Goal: Information Seeking & Learning: Learn about a topic

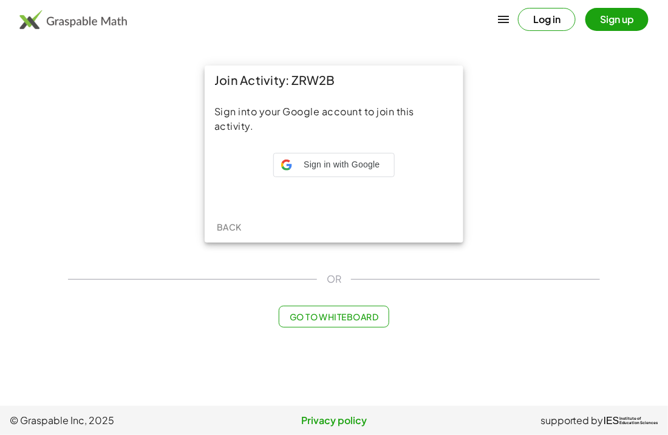
click at [314, 147] on div "Sign into your Google account to join this activity. Sign in with Google Sign i…" at bounding box center [334, 153] width 259 height 117
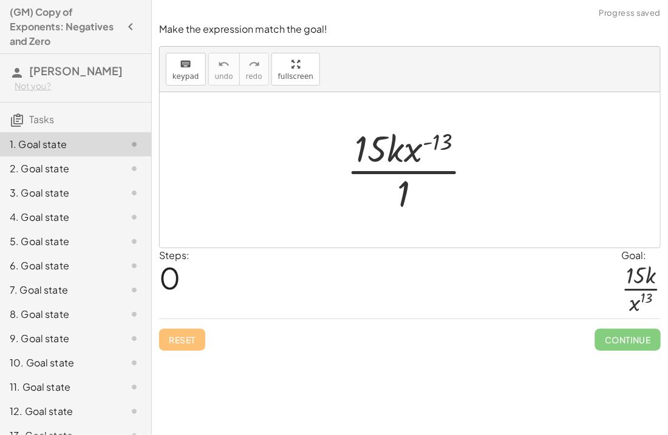
click at [414, 152] on div at bounding box center [415, 170] width 148 height 94
drag, startPoint x: 406, startPoint y: 184, endPoint x: 411, endPoint y: 178, distance: 7.8
click at [411, 178] on div at bounding box center [415, 170] width 148 height 94
click at [408, 188] on div at bounding box center [415, 170] width 148 height 94
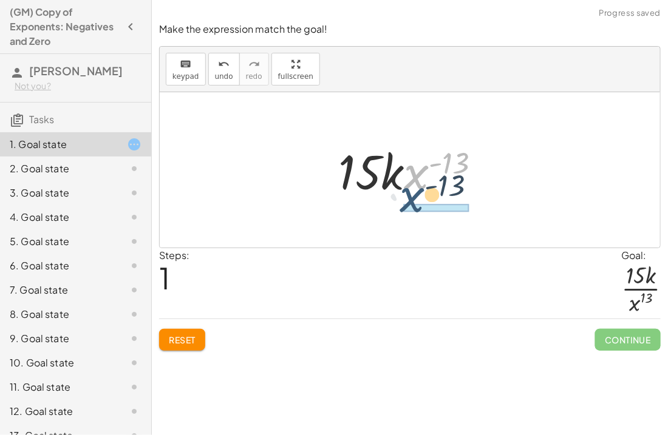
drag, startPoint x: 423, startPoint y: 172, endPoint x: 409, endPoint y: 215, distance: 45.3
click at [409, 215] on div "· 15 · k · x ( - 13 ) · 1 · x ( - 13 ) · 15 · k · x ( - 13 )" at bounding box center [410, 169] width 500 height 155
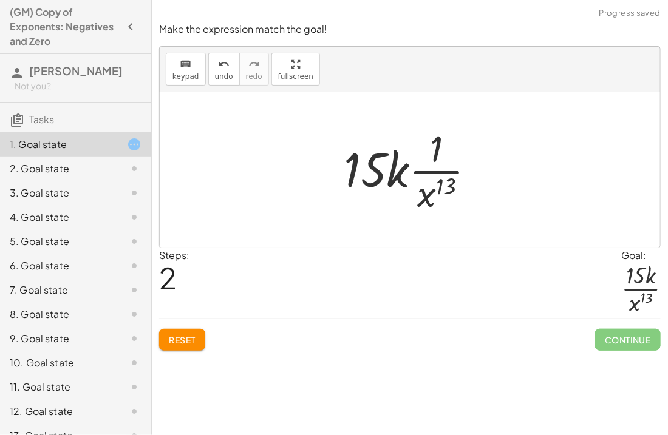
click at [504, 189] on div at bounding box center [410, 169] width 500 height 155
click at [457, 190] on div at bounding box center [415, 170] width 154 height 94
click at [432, 170] on div at bounding box center [415, 170] width 154 height 94
click at [432, 165] on div at bounding box center [415, 170] width 154 height 94
drag, startPoint x: 443, startPoint y: 188, endPoint x: 432, endPoint y: 210, distance: 24.4
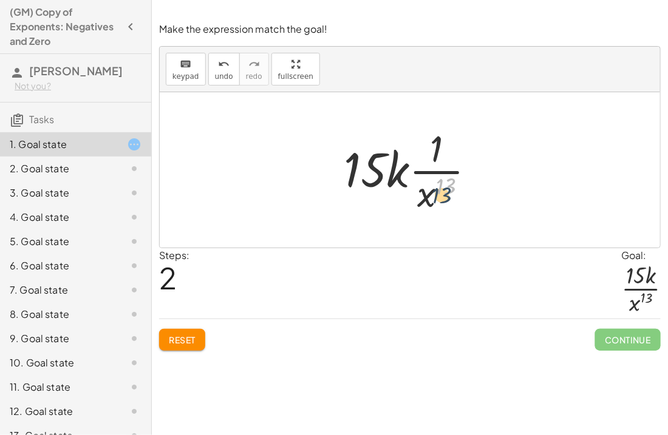
click at [432, 210] on div at bounding box center [415, 170] width 154 height 94
drag, startPoint x: 372, startPoint y: 160, endPoint x: 417, endPoint y: 145, distance: 47.1
click at [417, 145] on div at bounding box center [415, 170] width 154 height 94
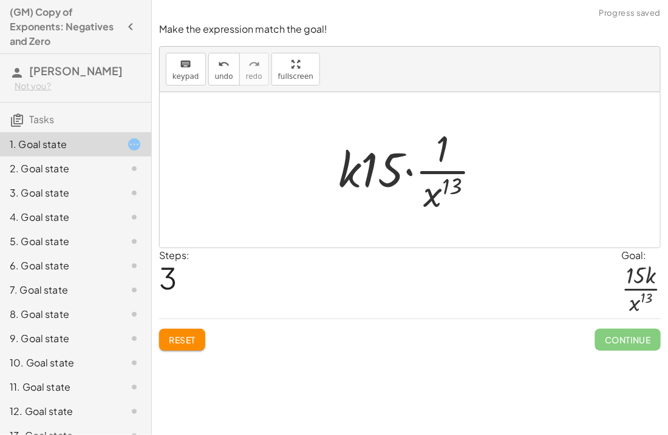
click at [193, 329] on button "Reset" at bounding box center [182, 340] width 46 height 22
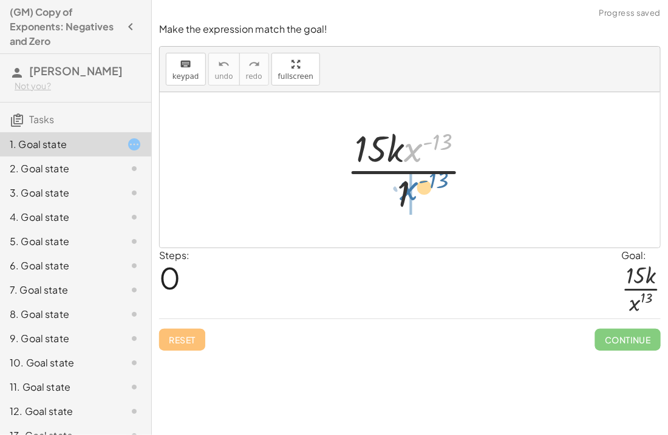
drag, startPoint x: 408, startPoint y: 154, endPoint x: 403, endPoint y: 202, distance: 48.9
click at [403, 202] on div at bounding box center [415, 170] width 148 height 94
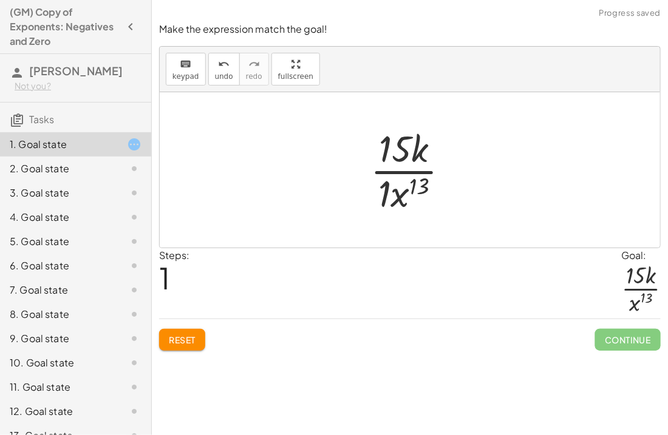
click at [383, 193] on div at bounding box center [414, 170] width 101 height 94
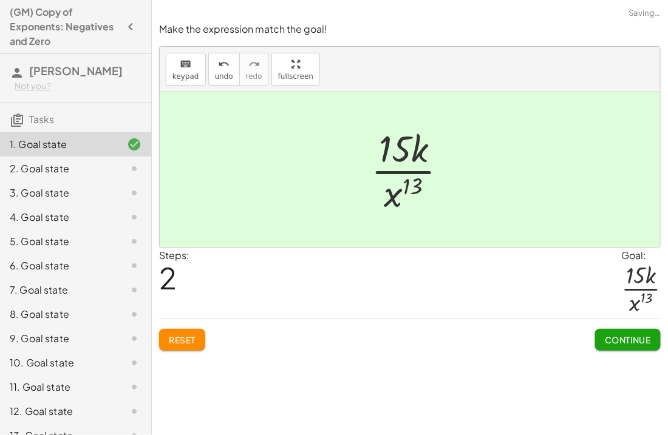
click at [624, 338] on span "Continue" at bounding box center [628, 340] width 46 height 11
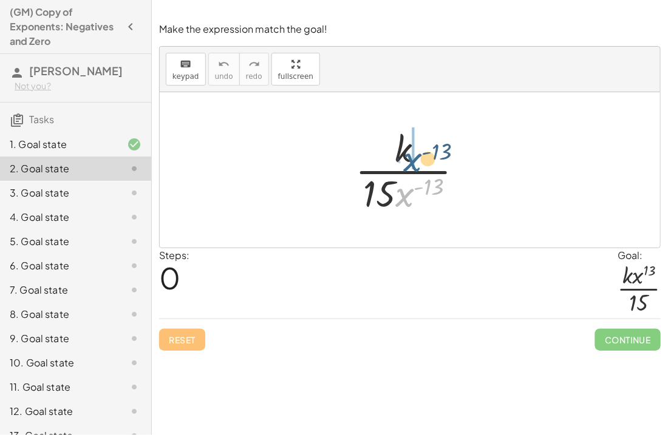
drag, startPoint x: 414, startPoint y: 194, endPoint x: 423, endPoint y: 155, distance: 39.3
click at [423, 155] on div at bounding box center [414, 170] width 130 height 94
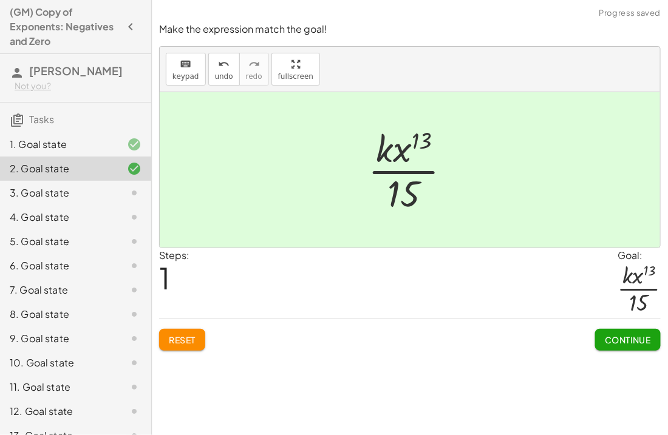
click at [621, 347] on button "Continue" at bounding box center [628, 340] width 66 height 22
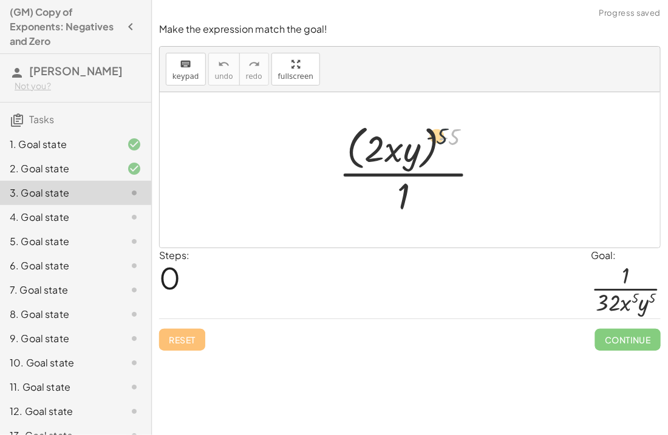
drag, startPoint x: 453, startPoint y: 140, endPoint x: 435, endPoint y: 138, distance: 18.3
click at [435, 138] on div at bounding box center [414, 169] width 163 height 99
drag, startPoint x: 448, startPoint y: 142, endPoint x: 415, endPoint y: 144, distance: 32.9
click at [415, 144] on div at bounding box center [414, 169] width 163 height 99
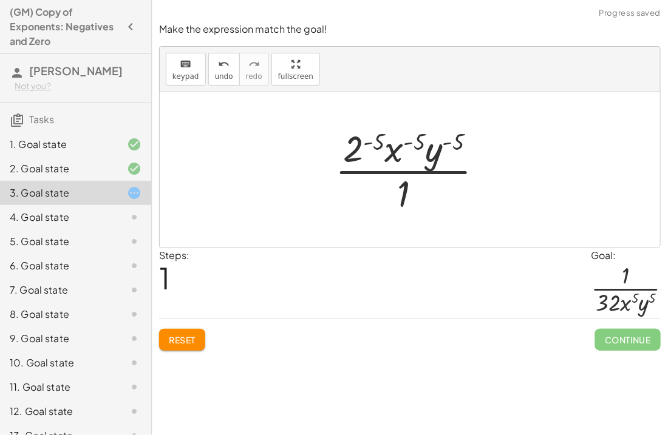
click at [407, 137] on div at bounding box center [414, 170] width 170 height 94
click at [412, 142] on div at bounding box center [414, 170] width 170 height 94
click at [401, 149] on div at bounding box center [414, 170] width 170 height 94
click at [399, 144] on div at bounding box center [414, 170] width 170 height 94
click at [369, 143] on div at bounding box center [414, 170] width 170 height 94
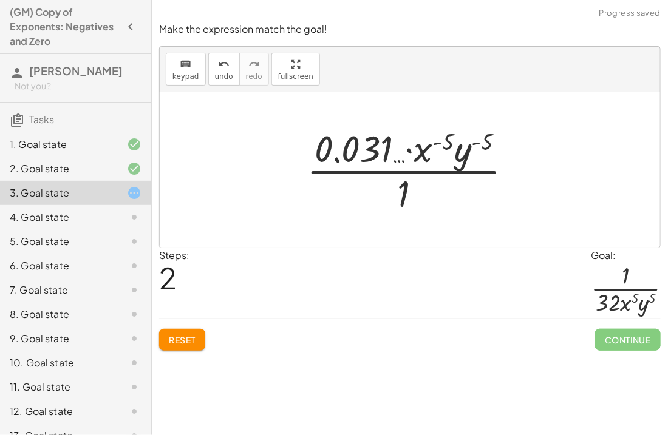
click at [370, 143] on div at bounding box center [415, 170] width 228 height 94
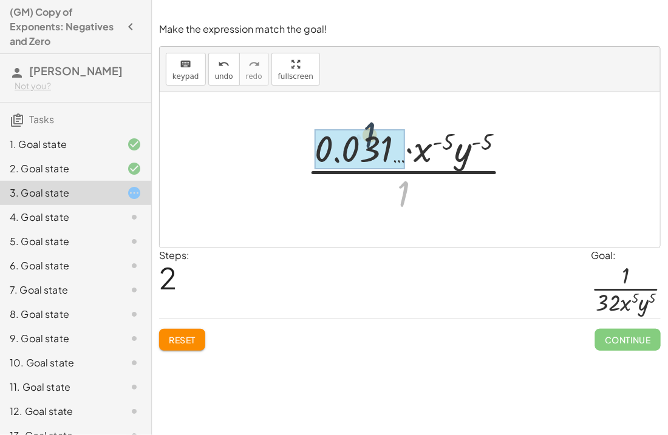
drag, startPoint x: 401, startPoint y: 200, endPoint x: 363, endPoint y: 137, distance: 74.4
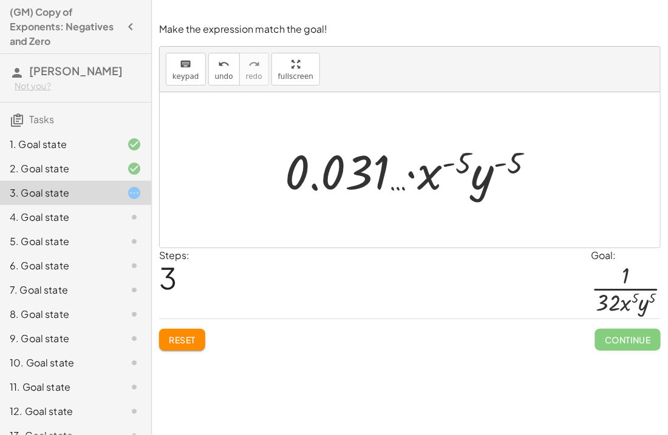
click at [183, 331] on button "Reset" at bounding box center [182, 340] width 46 height 22
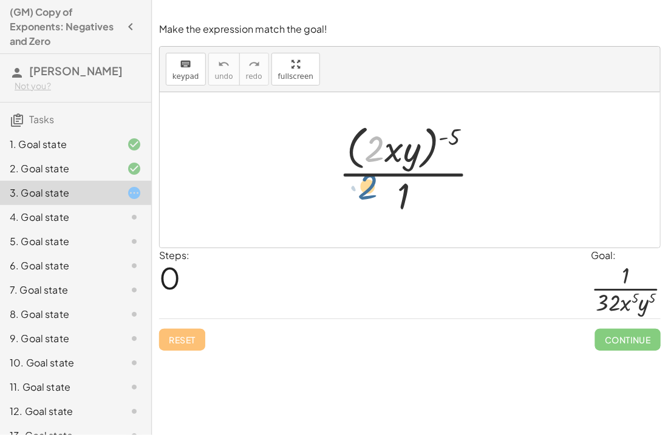
drag, startPoint x: 384, startPoint y: 140, endPoint x: 377, endPoint y: 185, distance: 45.4
click at [377, 185] on div at bounding box center [414, 169] width 163 height 99
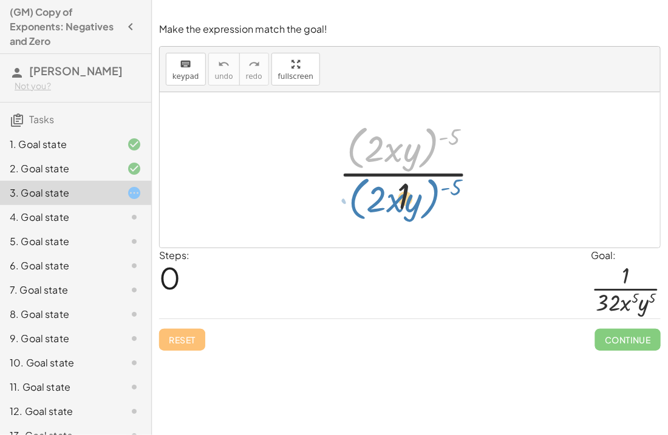
drag, startPoint x: 428, startPoint y: 130, endPoint x: 432, endPoint y: 213, distance: 83.3
click at [432, 213] on div at bounding box center [414, 169] width 163 height 99
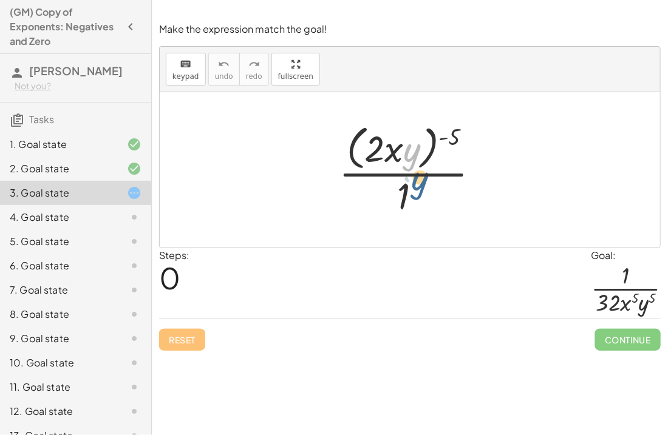
drag, startPoint x: 415, startPoint y: 142, endPoint x: 424, endPoint y: 172, distance: 31.5
click at [424, 172] on div at bounding box center [414, 169] width 163 height 99
drag, startPoint x: 409, startPoint y: 150, endPoint x: 428, endPoint y: 188, distance: 42.4
click at [428, 188] on div at bounding box center [414, 169] width 163 height 99
drag, startPoint x: 452, startPoint y: 123, endPoint x: 445, endPoint y: 219, distance: 96.2
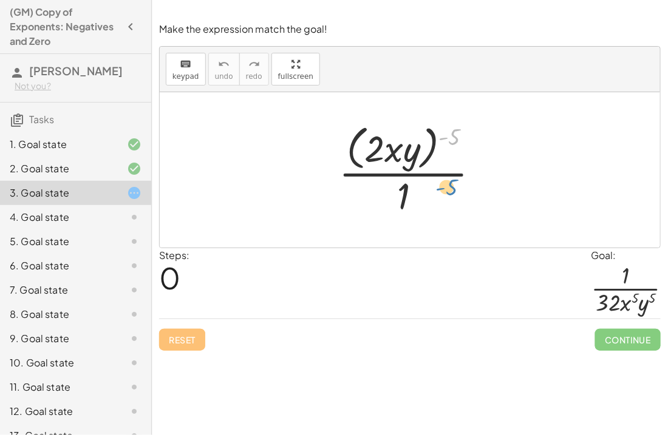
click at [445, 219] on div at bounding box center [414, 169] width 163 height 99
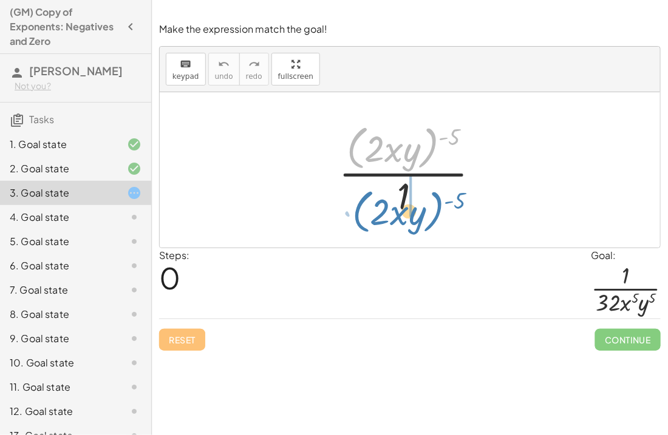
drag, startPoint x: 430, startPoint y: 143, endPoint x: 434, endPoint y: 207, distance: 63.3
click at [434, 207] on div at bounding box center [414, 169] width 163 height 99
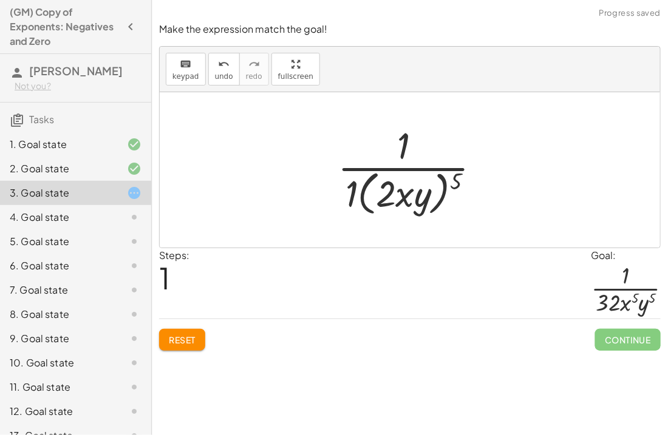
click at [357, 186] on div at bounding box center [414, 169] width 165 height 99
click at [445, 179] on div at bounding box center [414, 169] width 153 height 99
click at [452, 181] on div at bounding box center [414, 169] width 153 height 99
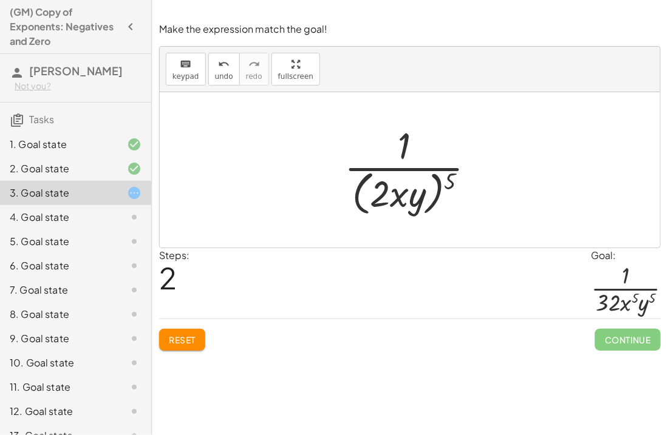
click at [425, 191] on div at bounding box center [414, 169] width 153 height 99
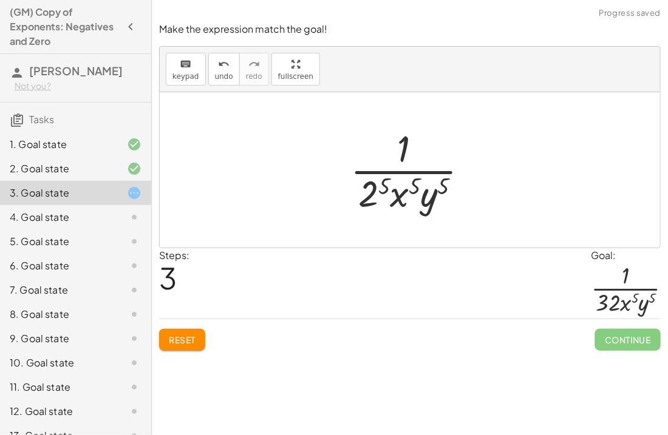
click at [380, 190] on div at bounding box center [414, 170] width 140 height 94
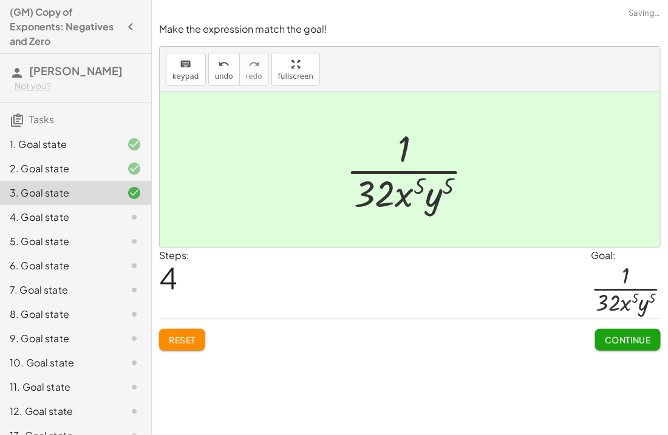
click at [417, 192] on div at bounding box center [414, 170] width 149 height 94
click at [609, 332] on button "Continue" at bounding box center [628, 340] width 66 height 22
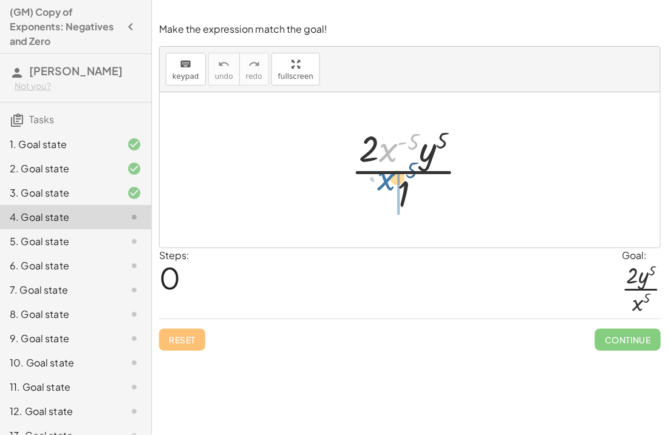
drag, startPoint x: 397, startPoint y: 144, endPoint x: 380, endPoint y: 196, distance: 55.1
click at [380, 196] on div at bounding box center [414, 170] width 138 height 94
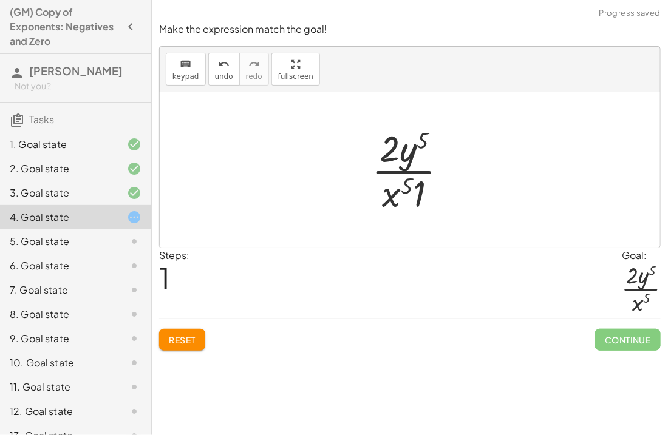
click at [418, 197] on div at bounding box center [415, 170] width 98 height 94
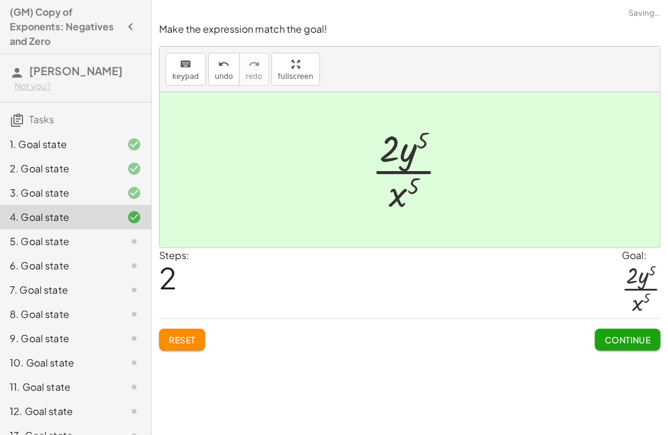
click at [595, 336] on button "Continue" at bounding box center [628, 340] width 66 height 22
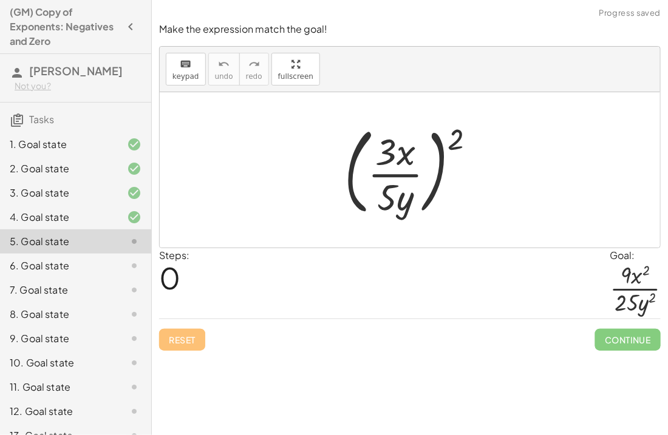
click at [392, 147] on div at bounding box center [414, 170] width 153 height 101
click at [455, 143] on div at bounding box center [414, 170] width 153 height 101
drag, startPoint x: 455, startPoint y: 144, endPoint x: 428, endPoint y: 146, distance: 26.8
click at [428, 146] on div at bounding box center [414, 170] width 153 height 101
drag, startPoint x: 444, startPoint y: 146, endPoint x: 413, endPoint y: 154, distance: 32.1
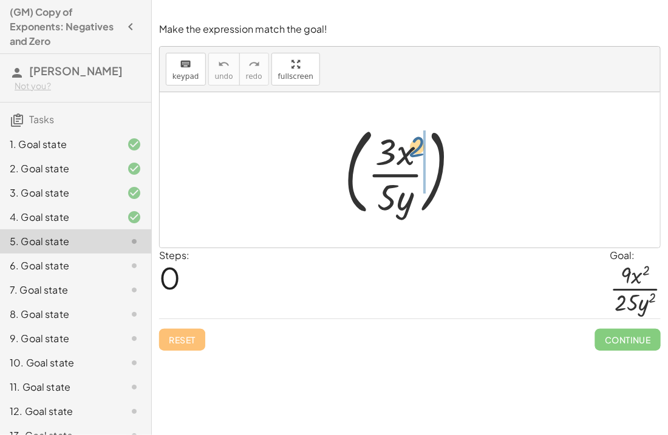
click at [413, 154] on div at bounding box center [414, 170] width 153 height 101
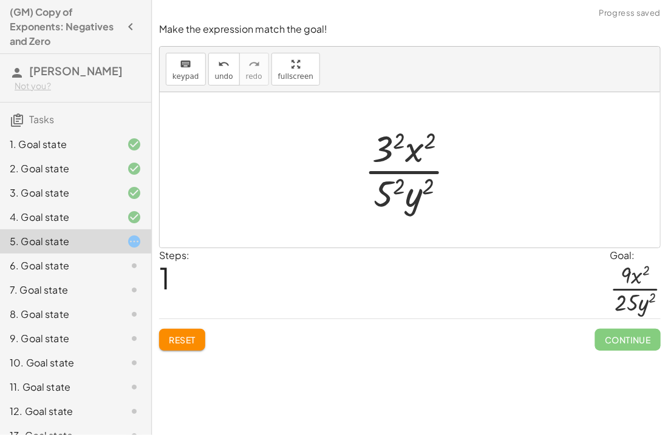
click at [389, 202] on div at bounding box center [414, 170] width 113 height 94
click at [373, 132] on div at bounding box center [414, 170] width 118 height 94
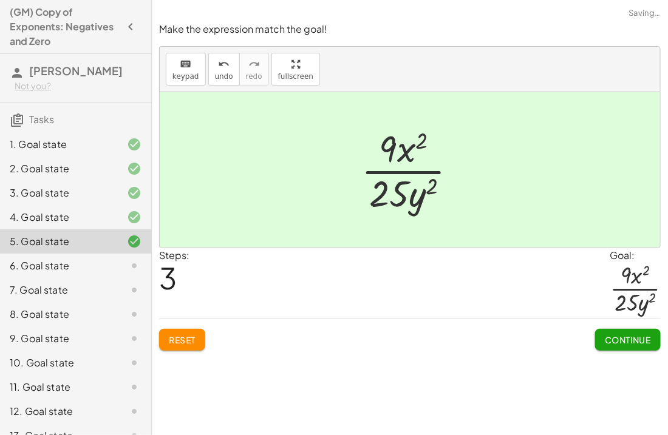
click at [595, 337] on button "Continue" at bounding box center [628, 340] width 66 height 22
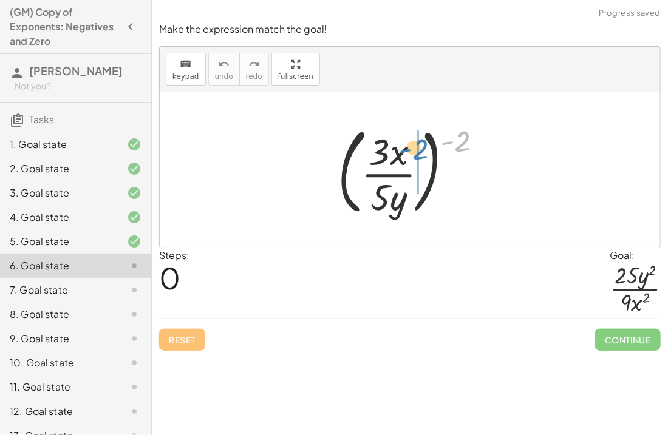
drag, startPoint x: 459, startPoint y: 142, endPoint x: 412, endPoint y: 149, distance: 47.3
click at [412, 149] on div at bounding box center [415, 170] width 166 height 101
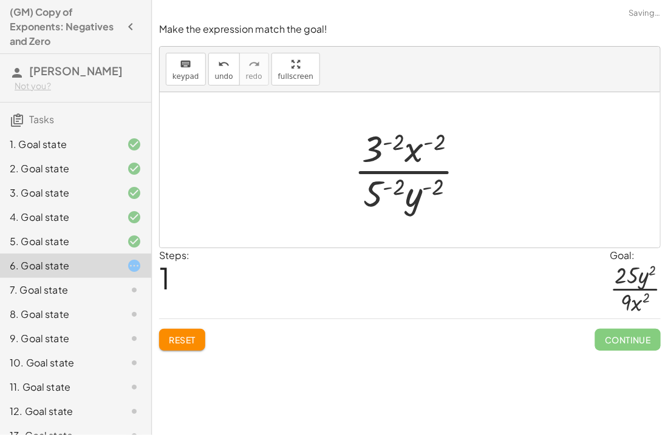
click at [429, 190] on div at bounding box center [414, 170] width 133 height 94
drag, startPoint x: 414, startPoint y: 145, endPoint x: 414, endPoint y: 191, distance: 46.8
click at [414, 191] on div at bounding box center [414, 170] width 133 height 94
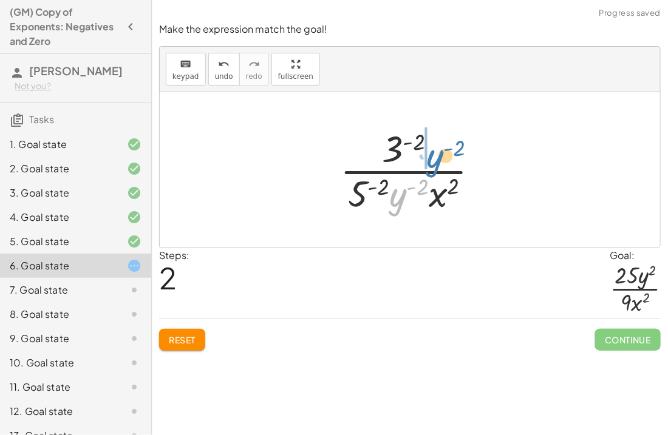
drag, startPoint x: 401, startPoint y: 191, endPoint x: 439, endPoint y: 152, distance: 54.6
click at [439, 152] on div at bounding box center [414, 170] width 161 height 94
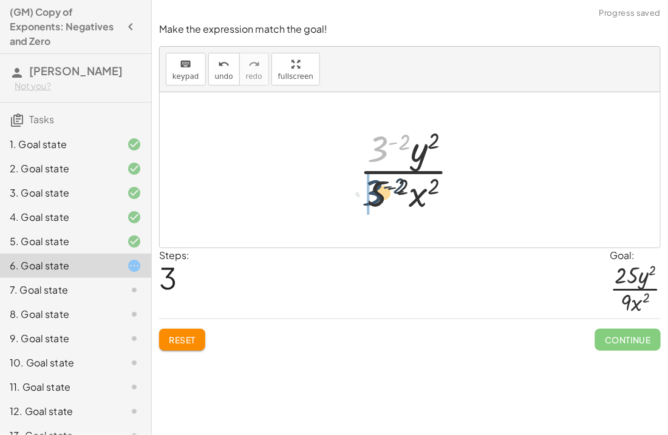
drag, startPoint x: 386, startPoint y: 147, endPoint x: 383, endPoint y: 210, distance: 62.6
click at [383, 210] on div at bounding box center [413, 170] width 121 height 94
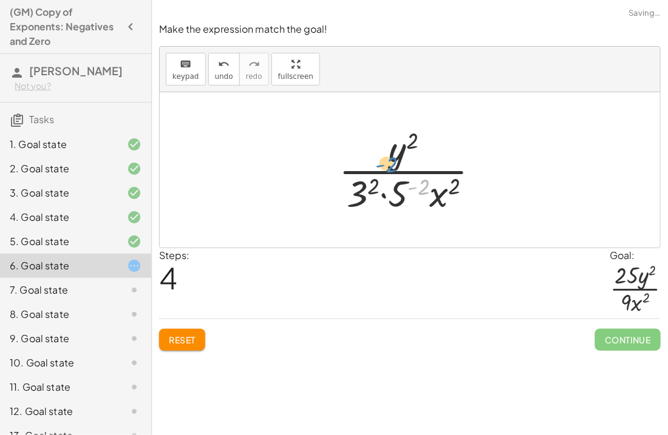
drag, startPoint x: 412, startPoint y: 189, endPoint x: 370, endPoint y: 161, distance: 50.4
click at [370, 161] on div at bounding box center [414, 170] width 163 height 94
drag, startPoint x: 395, startPoint y: 188, endPoint x: 349, endPoint y: 145, distance: 63.6
click at [349, 145] on div at bounding box center [414, 170] width 163 height 94
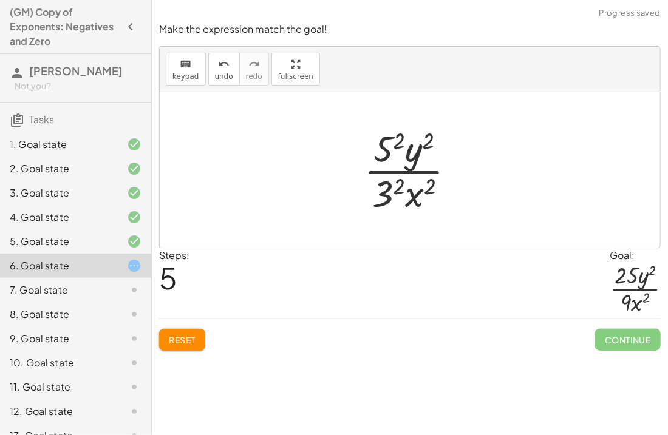
click at [389, 154] on div at bounding box center [414, 170] width 113 height 94
click at [387, 197] on div at bounding box center [414, 170] width 118 height 94
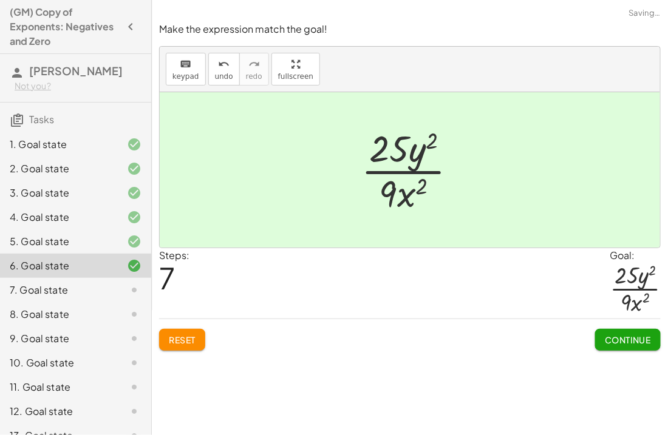
click at [614, 345] on span "Continue" at bounding box center [628, 340] width 46 height 11
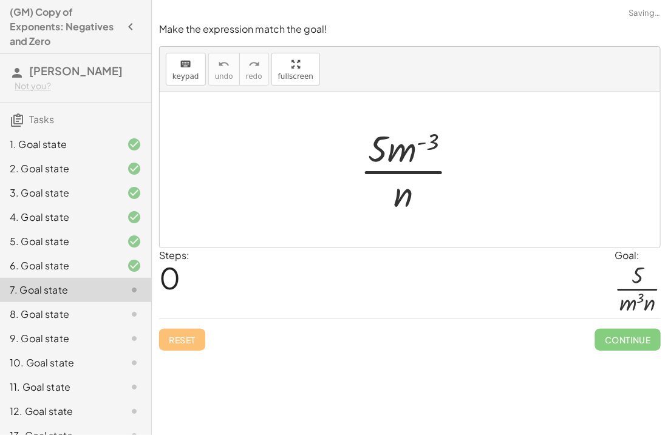
click at [408, 189] on div at bounding box center [414, 170] width 120 height 94
drag, startPoint x: 408, startPoint y: 194, endPoint x: 418, endPoint y: 180, distance: 17.7
click at [418, 180] on div at bounding box center [414, 170] width 120 height 94
drag, startPoint x: 401, startPoint y: 145, endPoint x: 372, endPoint y: 201, distance: 63.3
click at [372, 201] on div at bounding box center [414, 170] width 120 height 94
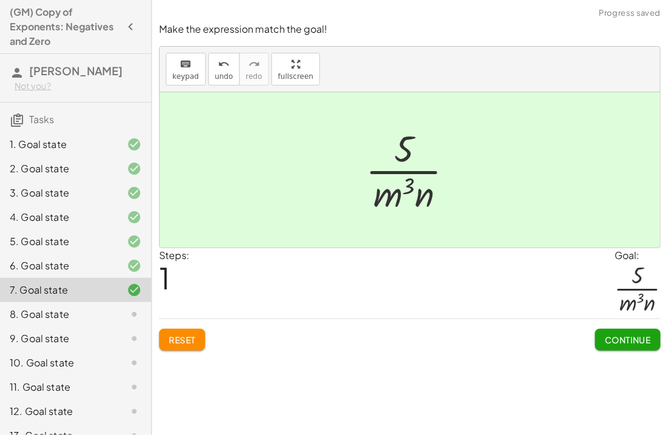
click at [618, 345] on span "Continue" at bounding box center [628, 340] width 46 height 11
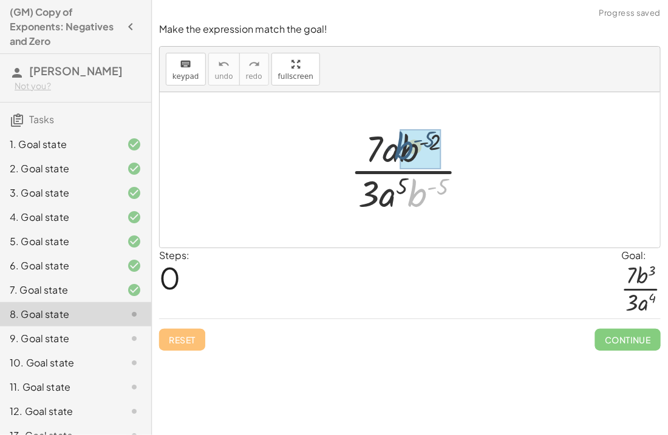
drag, startPoint x: 423, startPoint y: 195, endPoint x: 409, endPoint y: 146, distance: 51.1
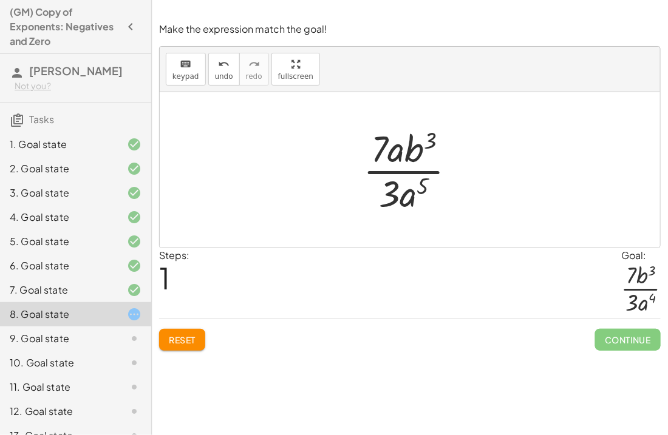
click at [383, 149] on div at bounding box center [414, 170] width 115 height 94
drag, startPoint x: 397, startPoint y: 155, endPoint x: 407, endPoint y: 190, distance: 36.1
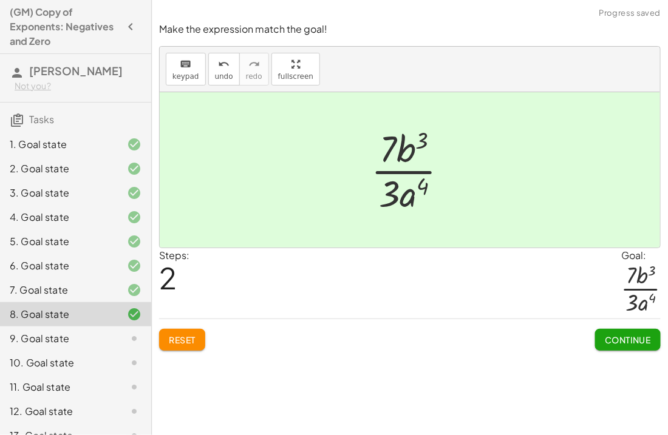
click at [608, 344] on span "Continue" at bounding box center [628, 340] width 46 height 11
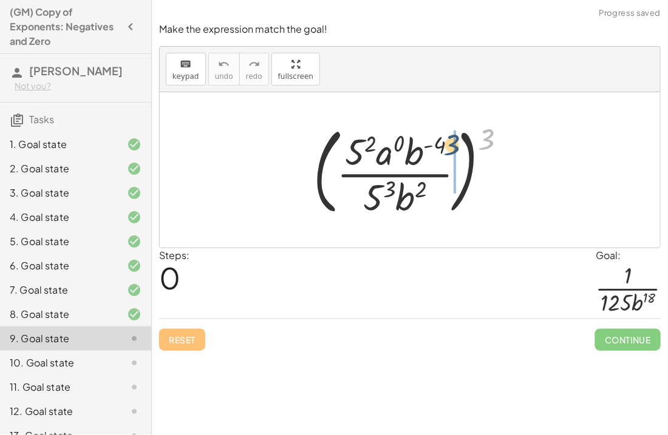
drag, startPoint x: 491, startPoint y: 129, endPoint x: 445, endPoint y: 135, distance: 46.6
click at [445, 135] on div at bounding box center [414, 170] width 215 height 101
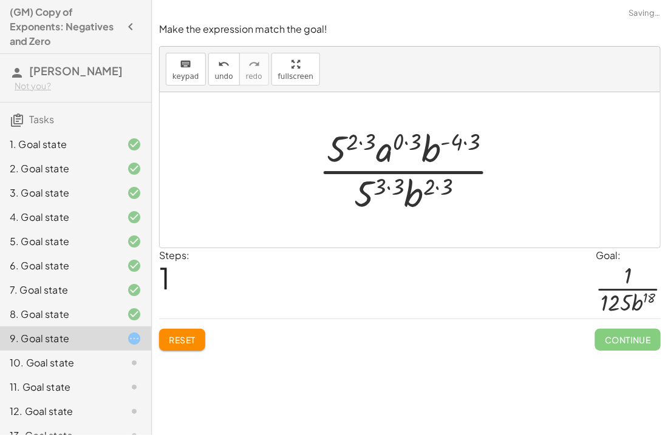
click at [451, 142] on div at bounding box center [414, 170] width 203 height 94
drag, startPoint x: 442, startPoint y: 137, endPoint x: 425, endPoint y: 176, distance: 41.9
click at [425, 176] on div at bounding box center [414, 170] width 203 height 94
click at [473, 133] on div at bounding box center [414, 170] width 203 height 94
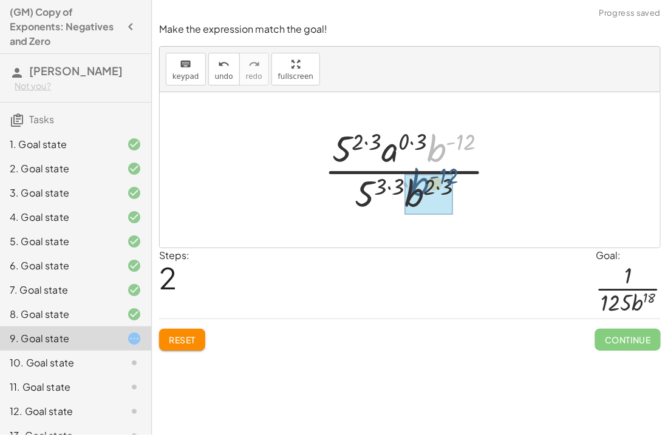
drag, startPoint x: 444, startPoint y: 143, endPoint x: 426, endPoint y: 179, distance: 39.7
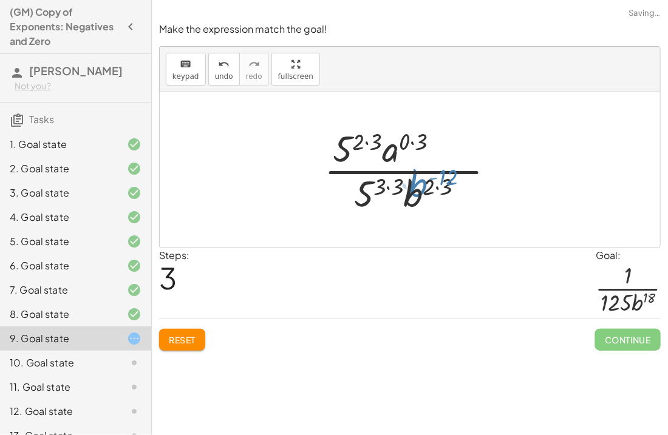
click at [426, 179] on div at bounding box center [415, 170] width 188 height 94
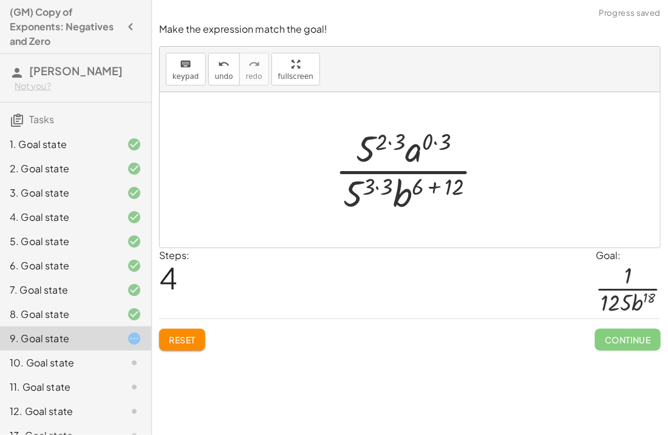
click at [426, 179] on div at bounding box center [414, 170] width 170 height 94
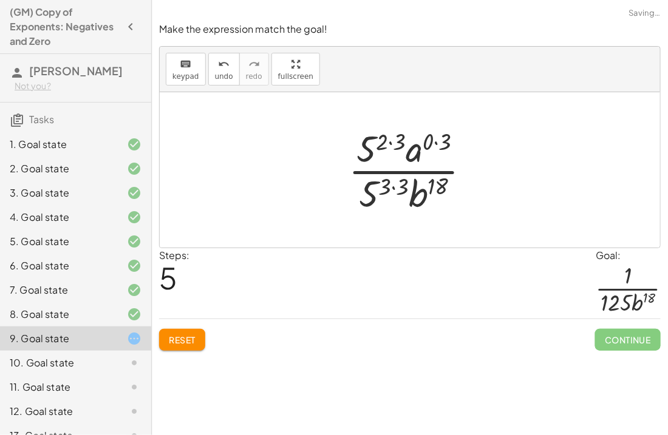
click at [375, 142] on div at bounding box center [415, 170] width 144 height 94
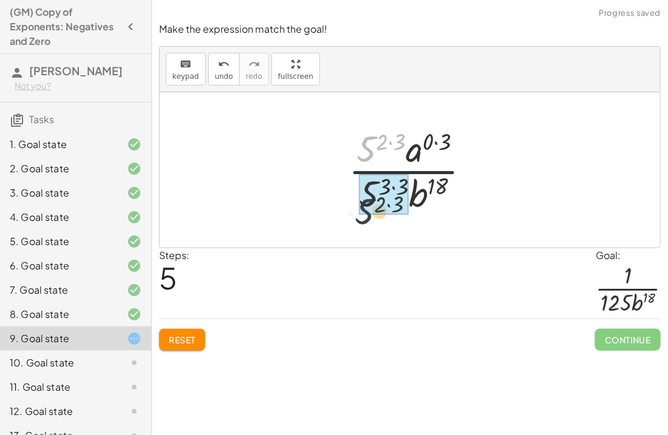
drag, startPoint x: 364, startPoint y: 150, endPoint x: 362, endPoint y: 217, distance: 67.4
click at [362, 217] on div "( · 5 2 · a 0 · b ( - 4 ) · 5 3 · b 2 ) 3 · 5 ( · 2 · 3 ) · a ( · 0 · 3 ) · b (…" at bounding box center [409, 170] width 159 height 100
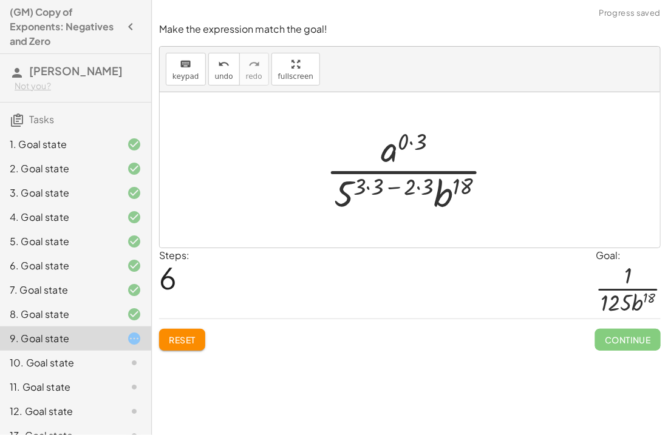
click at [344, 194] on div at bounding box center [414, 170] width 189 height 94
click at [353, 196] on div at bounding box center [414, 170] width 189 height 94
click at [429, 200] on div at bounding box center [414, 170] width 189 height 94
click at [389, 190] on div at bounding box center [414, 170] width 171 height 94
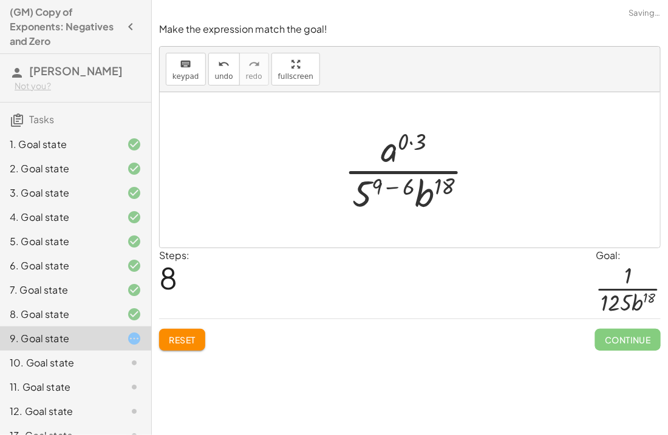
click at [386, 190] on div at bounding box center [414, 170] width 152 height 94
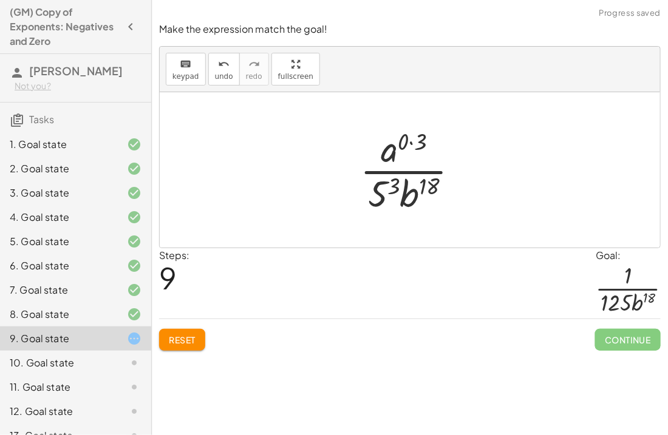
click at [386, 190] on div at bounding box center [414, 170] width 121 height 94
click at [396, 146] on div at bounding box center [415, 170] width 142 height 94
click at [395, 146] on div at bounding box center [415, 170] width 142 height 94
click at [424, 134] on div at bounding box center [415, 170] width 142 height 94
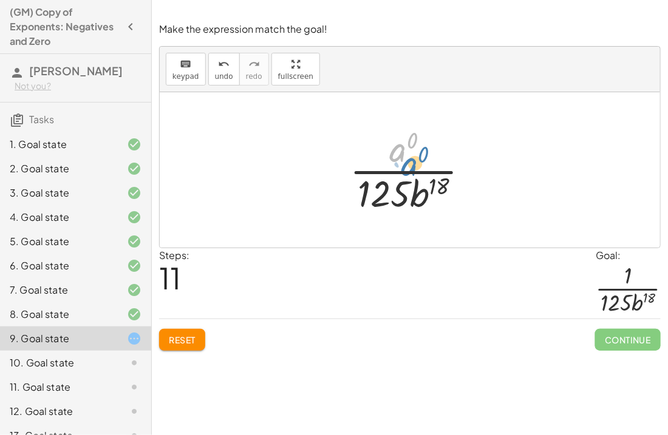
drag, startPoint x: 405, startPoint y: 146, endPoint x: 417, endPoint y: 160, distance: 18.1
click at [417, 160] on div at bounding box center [415, 170] width 142 height 94
click at [401, 155] on div at bounding box center [415, 170] width 142 height 94
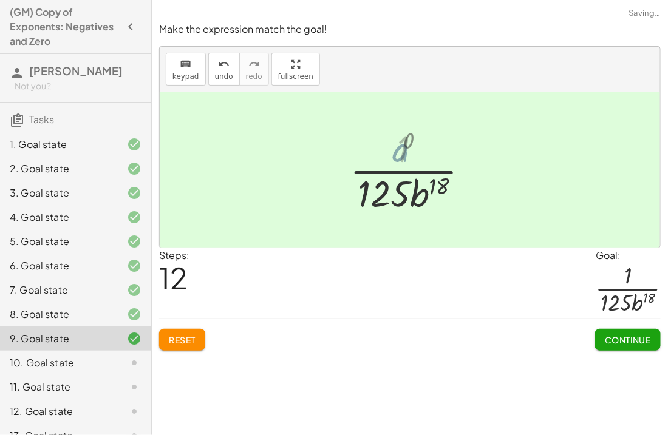
click at [401, 155] on div at bounding box center [415, 170] width 142 height 94
click at [614, 342] on span "Continue" at bounding box center [628, 340] width 46 height 11
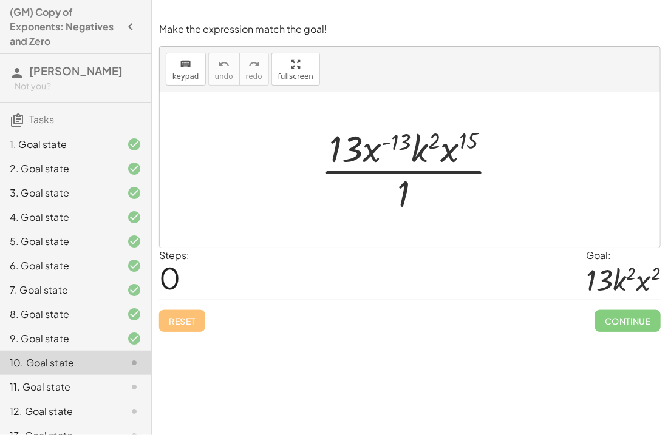
scroll to position [138, 0]
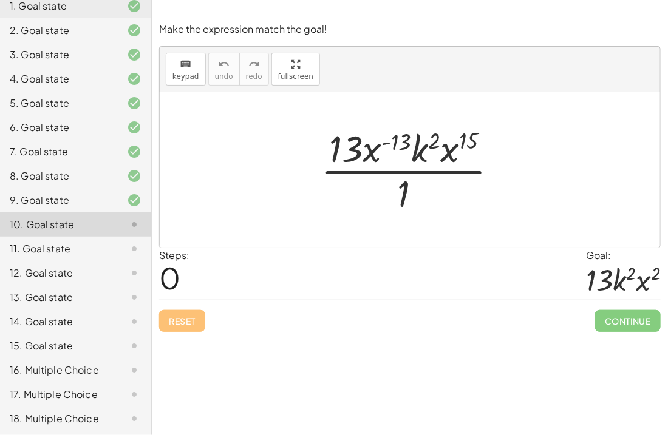
click at [394, 138] on div at bounding box center [414, 170] width 199 height 94
drag, startPoint x: 456, startPoint y: 149, endPoint x: 396, endPoint y: 143, distance: 59.8
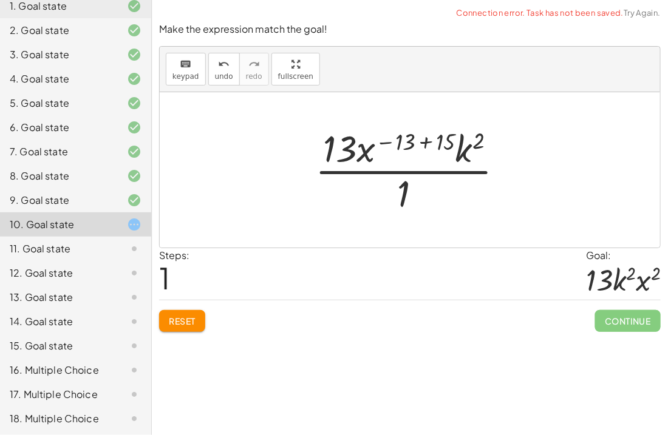
click at [383, 143] on div at bounding box center [414, 170] width 211 height 94
click at [398, 142] on div at bounding box center [414, 170] width 211 height 94
click at [403, 143] on div at bounding box center [414, 170] width 211 height 94
click at [367, 145] on div at bounding box center [414, 170] width 211 height 94
click at [420, 142] on div at bounding box center [414, 170] width 211 height 94
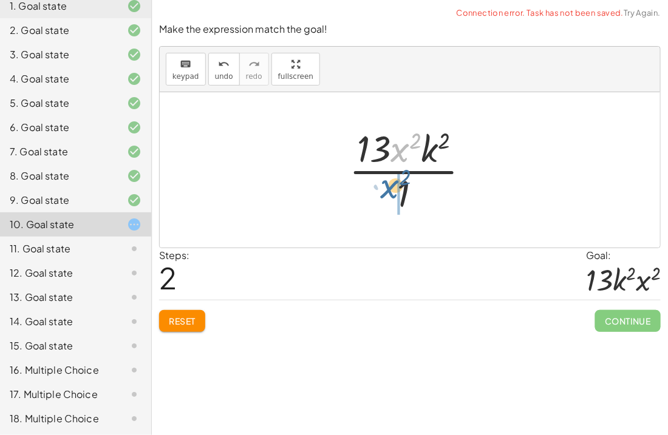
drag, startPoint x: 401, startPoint y: 140, endPoint x: 389, endPoint y: 182, distance: 43.2
click at [389, 182] on div at bounding box center [414, 170] width 143 height 94
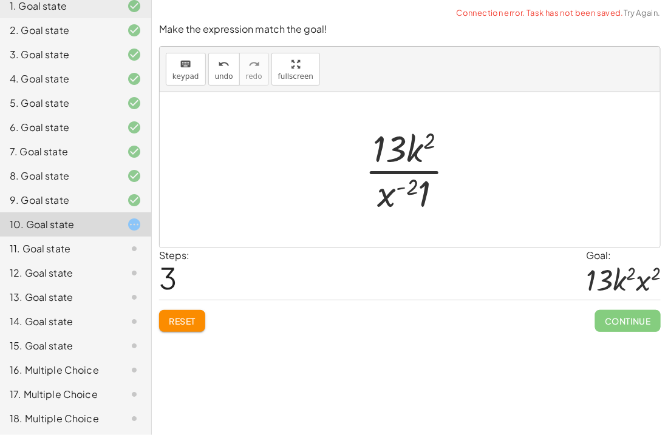
click at [426, 191] on div at bounding box center [415, 170] width 112 height 94
click at [418, 201] on div at bounding box center [415, 170] width 112 height 94
click at [405, 189] on div at bounding box center [415, 170] width 112 height 94
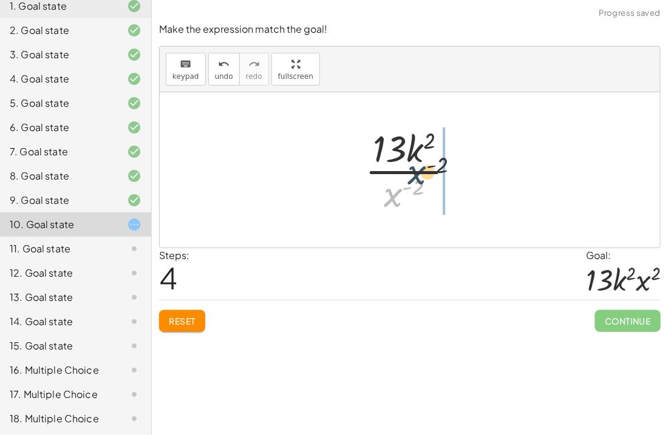
drag, startPoint x: 396, startPoint y: 194, endPoint x: 443, endPoint y: 147, distance: 66.1
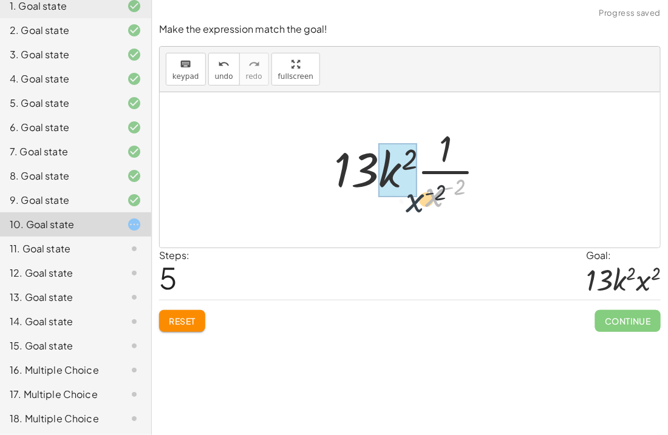
drag, startPoint x: 443, startPoint y: 190, endPoint x: 422, endPoint y: 196, distance: 21.4
click at [422, 196] on div at bounding box center [414, 170] width 173 height 94
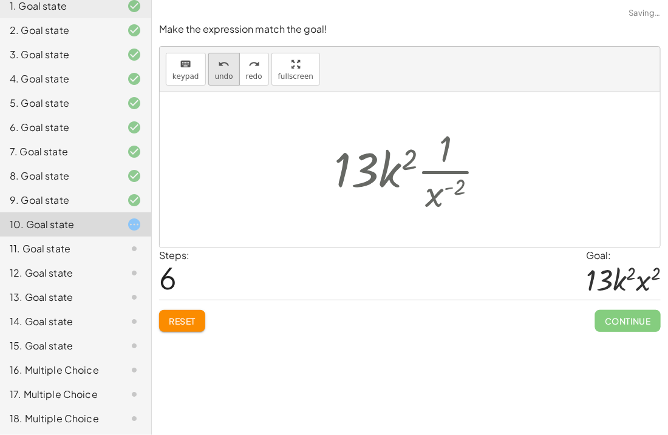
click at [208, 77] on button "undo undo" at bounding box center [224, 69] width 32 height 33
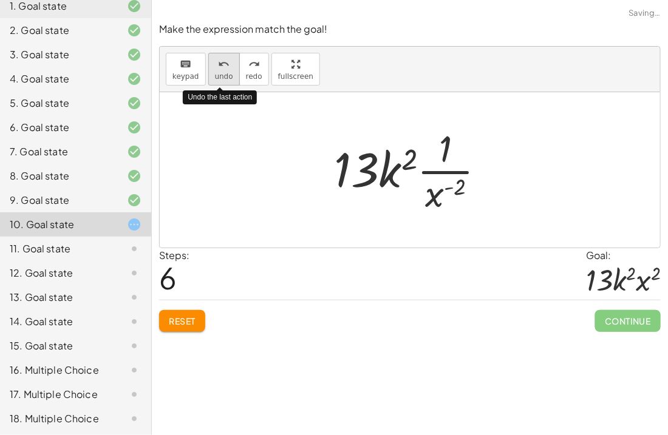
click at [208, 77] on button "undo undo" at bounding box center [224, 69] width 32 height 33
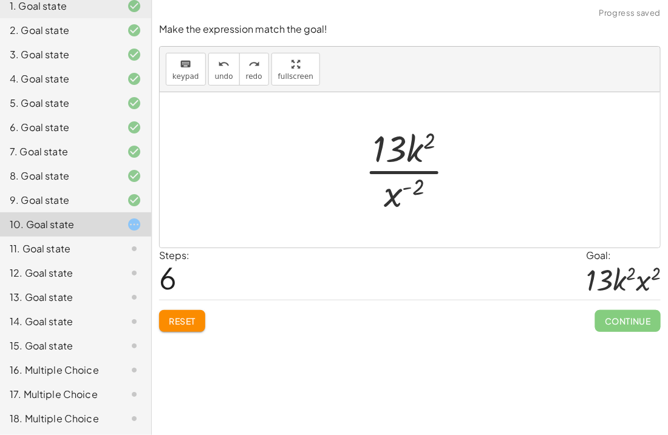
click at [451, 152] on div at bounding box center [415, 170] width 112 height 94
drag, startPoint x: 400, startPoint y: 193, endPoint x: 437, endPoint y: 168, distance: 45.5
click at [437, 168] on div at bounding box center [415, 170] width 112 height 94
click at [437, 168] on div at bounding box center [414, 170] width 173 height 94
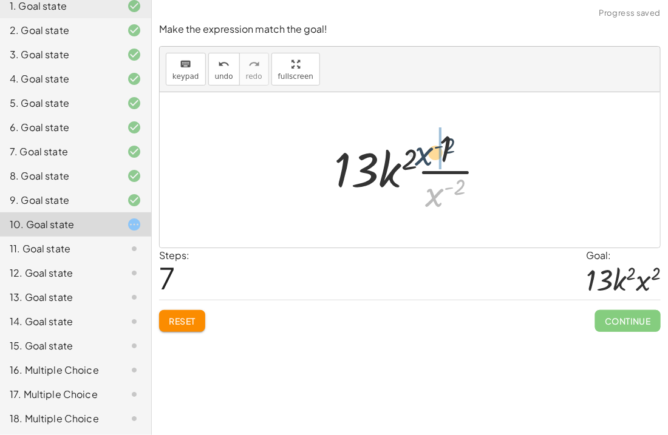
drag, startPoint x: 440, startPoint y: 197, endPoint x: 429, endPoint y: 154, distance: 44.3
click at [429, 154] on div at bounding box center [414, 170] width 173 height 94
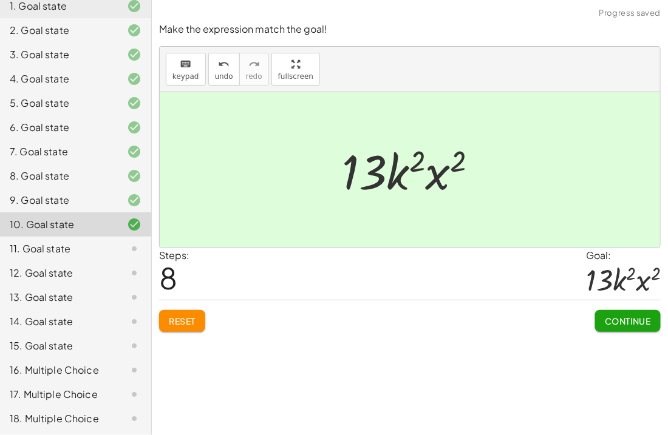
click at [624, 326] on span "Continue" at bounding box center [628, 321] width 46 height 11
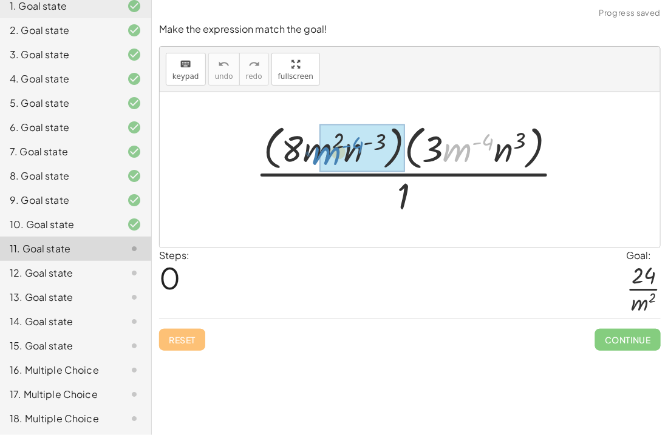
drag, startPoint x: 465, startPoint y: 154, endPoint x: 335, endPoint y: 157, distance: 129.4
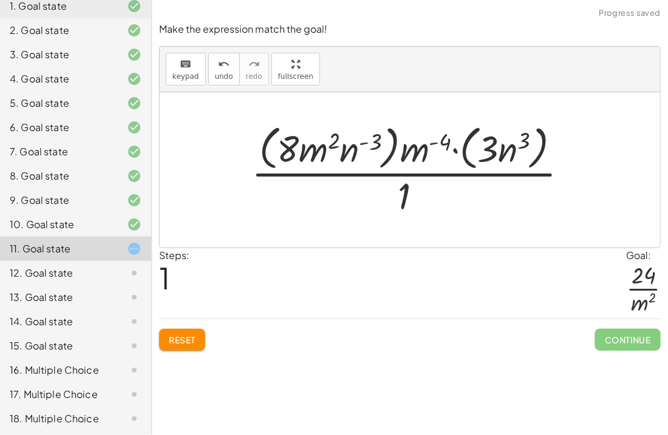
click at [479, 153] on div at bounding box center [414, 169] width 339 height 99
drag, startPoint x: 415, startPoint y: 155, endPoint x: 299, endPoint y: 148, distance: 116.2
click at [299, 148] on div at bounding box center [414, 169] width 339 height 99
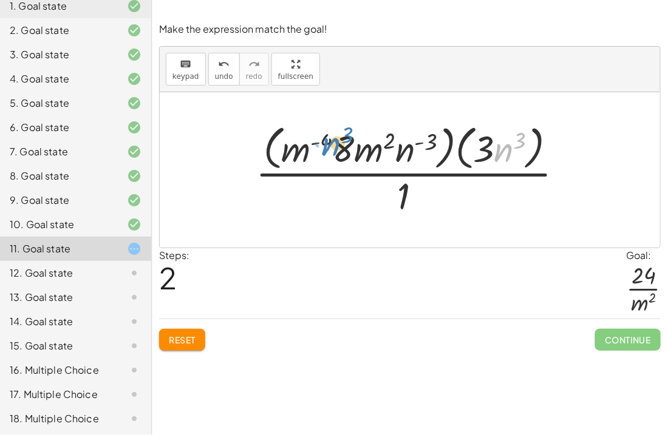
drag, startPoint x: 500, startPoint y: 149, endPoint x: 329, endPoint y: 138, distance: 171.7
click at [329, 138] on div at bounding box center [415, 169] width 330 height 99
click at [484, 152] on div at bounding box center [415, 169] width 330 height 99
click at [437, 145] on div at bounding box center [415, 169] width 330 height 99
click at [422, 140] on div at bounding box center [415, 169] width 330 height 99
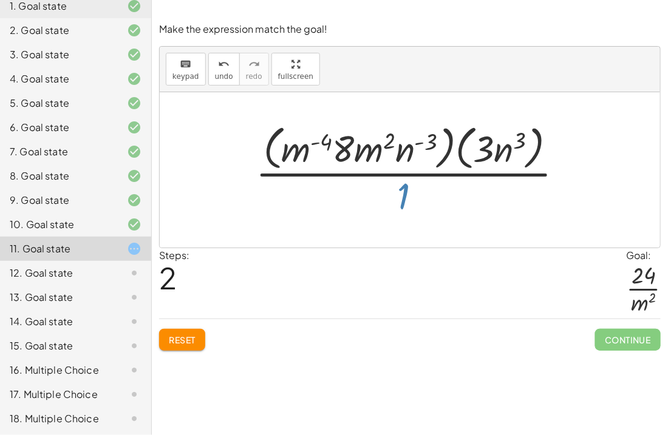
click at [408, 189] on div at bounding box center [415, 169] width 330 height 99
click at [361, 152] on div at bounding box center [415, 169] width 330 height 99
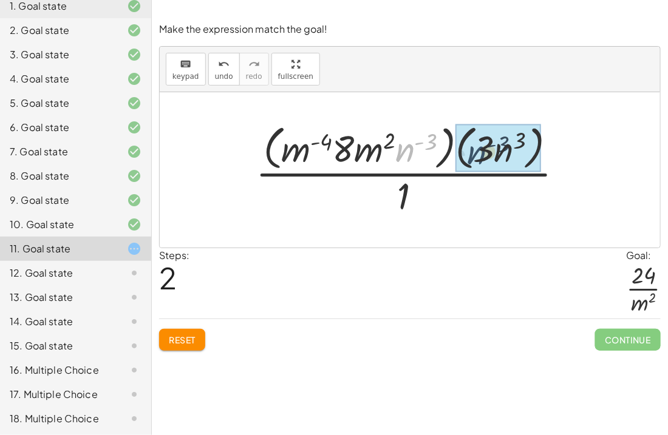
drag, startPoint x: 414, startPoint y: 148, endPoint x: 494, endPoint y: 149, distance: 80.2
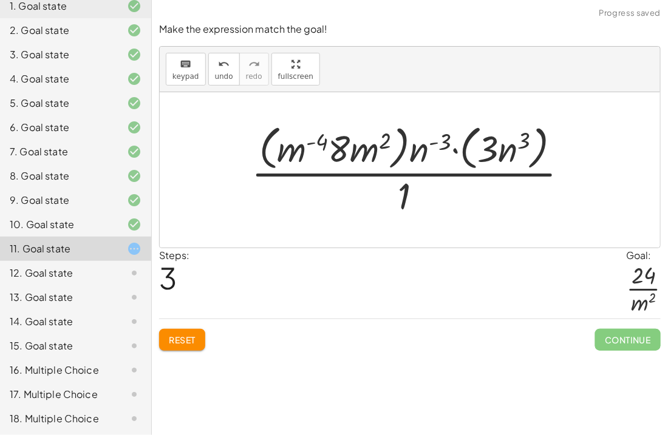
click at [509, 148] on div at bounding box center [414, 169] width 339 height 99
click at [445, 144] on div at bounding box center [414, 169] width 339 height 99
drag, startPoint x: 444, startPoint y: 144, endPoint x: 533, endPoint y: 148, distance: 89.4
click at [533, 148] on div at bounding box center [414, 169] width 339 height 99
drag, startPoint x: 410, startPoint y: 156, endPoint x: 500, endPoint y: 162, distance: 90.1
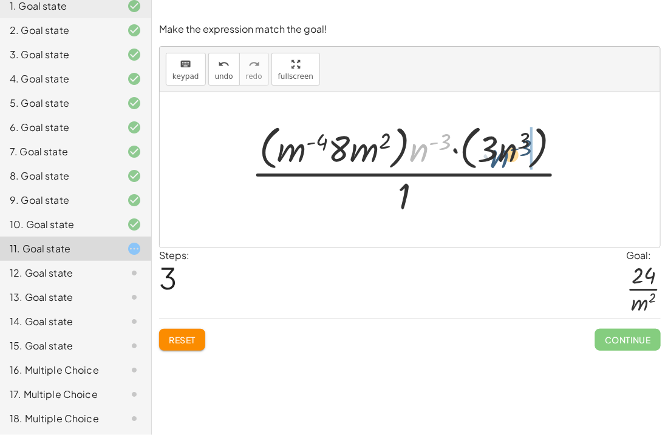
click at [500, 162] on div at bounding box center [414, 169] width 339 height 99
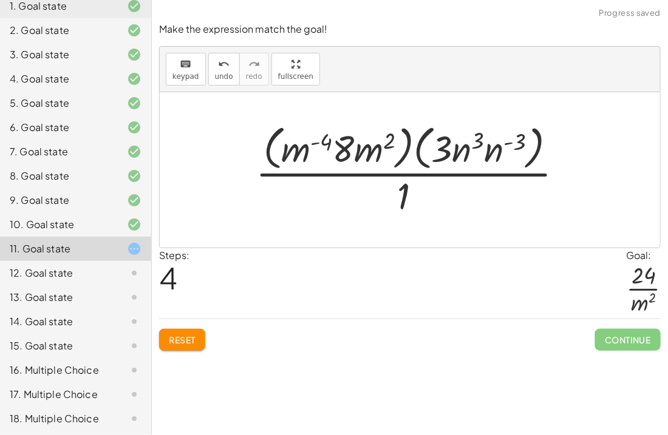
click at [463, 144] on div at bounding box center [415, 169] width 330 height 99
click at [464, 145] on div at bounding box center [415, 169] width 330 height 99
drag, startPoint x: 464, startPoint y: 145, endPoint x: 497, endPoint y: 147, distance: 33.5
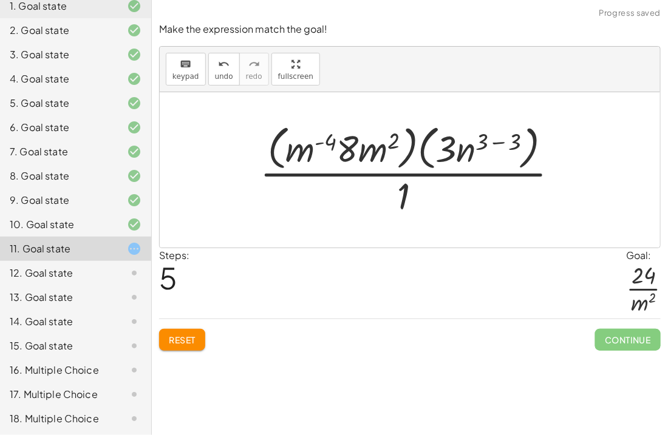
click at [478, 148] on div at bounding box center [414, 169] width 321 height 99
click at [473, 148] on div at bounding box center [414, 169] width 321 height 99
click at [468, 149] on div at bounding box center [414, 169] width 321 height 99
drag, startPoint x: 468, startPoint y: 149, endPoint x: 498, endPoint y: 145, distance: 30.7
click at [498, 145] on div at bounding box center [414, 169] width 321 height 99
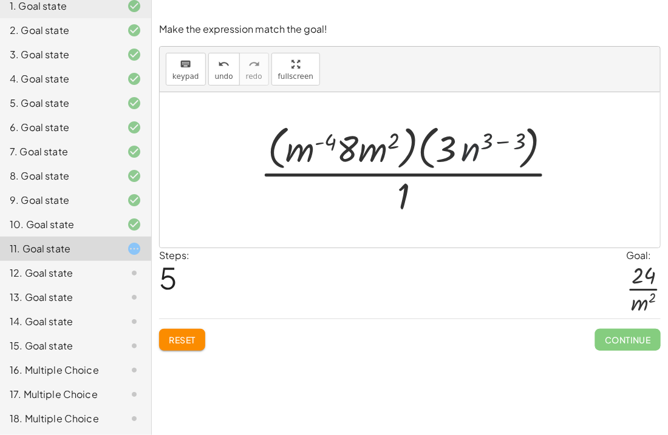
click at [497, 145] on div at bounding box center [414, 169] width 321 height 99
click at [497, 145] on div at bounding box center [414, 169] width 287 height 99
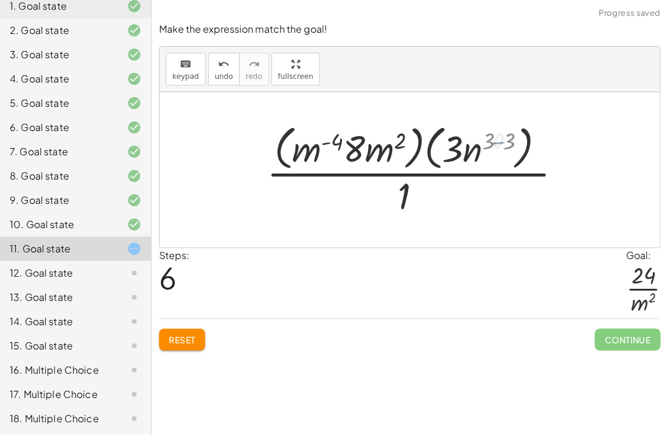
click at [497, 145] on div at bounding box center [414, 169] width 287 height 99
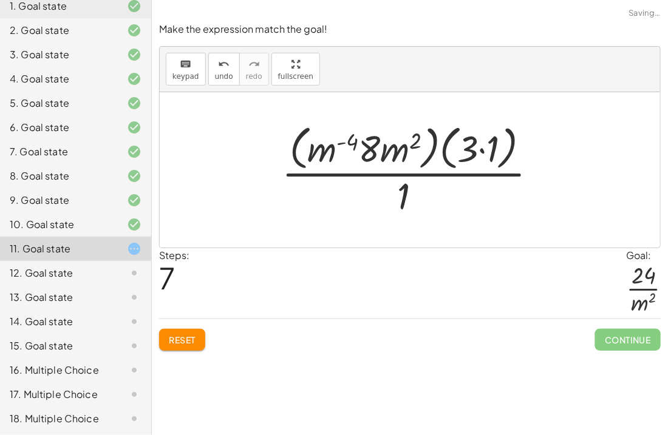
click at [469, 149] on div at bounding box center [415, 169] width 278 height 99
click at [480, 149] on div at bounding box center [415, 169] width 278 height 99
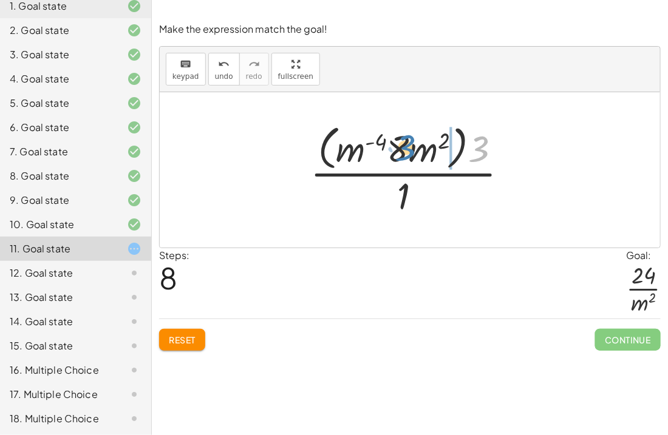
drag, startPoint x: 478, startPoint y: 147, endPoint x: 403, endPoint y: 145, distance: 75.4
click at [403, 145] on div at bounding box center [414, 169] width 220 height 99
click at [407, 144] on div at bounding box center [414, 169] width 220 height 99
click at [406, 145] on div at bounding box center [414, 169] width 220 height 99
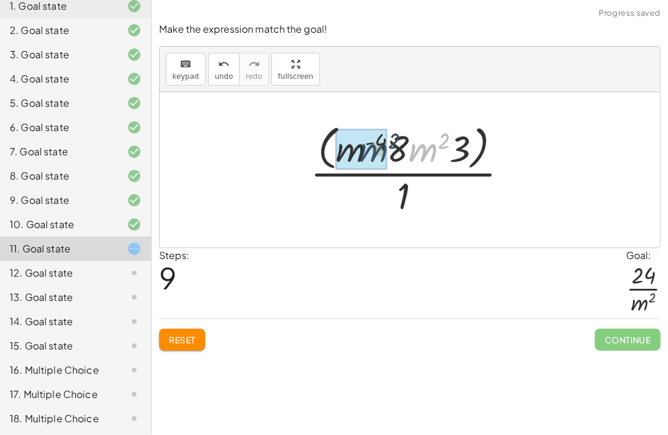
drag, startPoint x: 425, startPoint y: 150, endPoint x: 358, endPoint y: 151, distance: 66.2
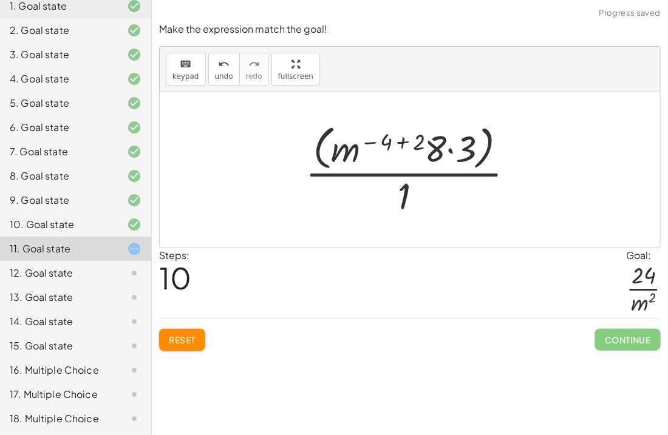
click at [384, 143] on div at bounding box center [414, 169] width 231 height 99
click at [360, 145] on div at bounding box center [414, 169] width 231 height 99
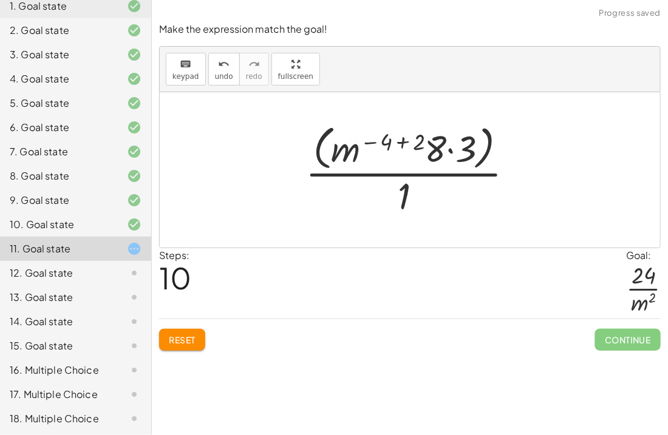
click at [360, 145] on div at bounding box center [414, 169] width 231 height 99
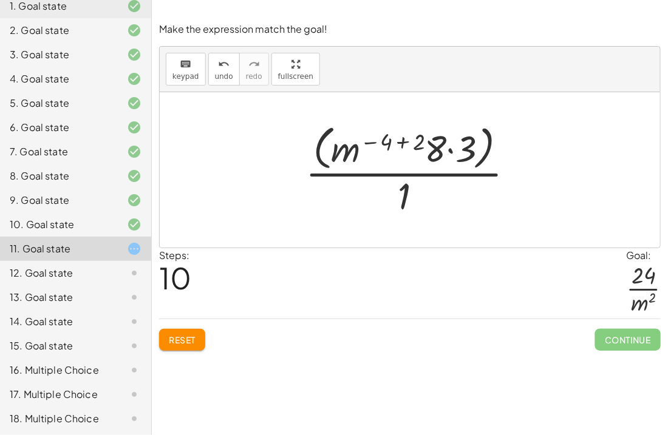
click at [378, 144] on div at bounding box center [414, 169] width 231 height 99
click at [361, 154] on div at bounding box center [414, 169] width 231 height 99
click at [346, 152] on div at bounding box center [414, 169] width 231 height 99
click at [403, 135] on div at bounding box center [414, 169] width 231 height 99
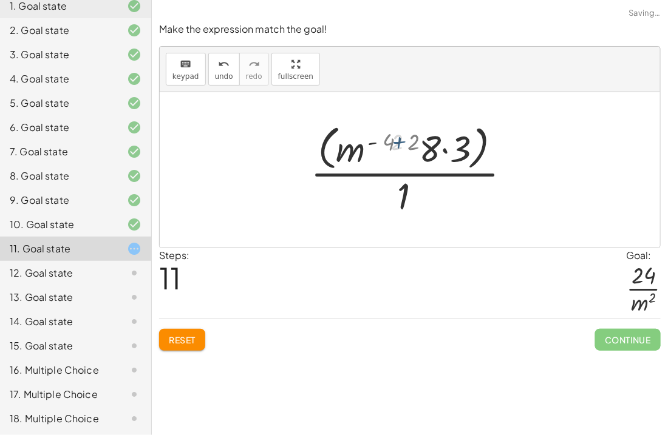
click at [403, 135] on div at bounding box center [415, 169] width 188 height 99
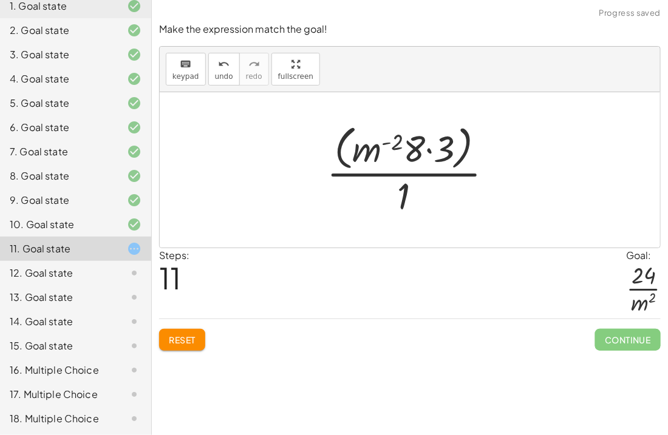
click at [428, 142] on div at bounding box center [415, 169] width 188 height 99
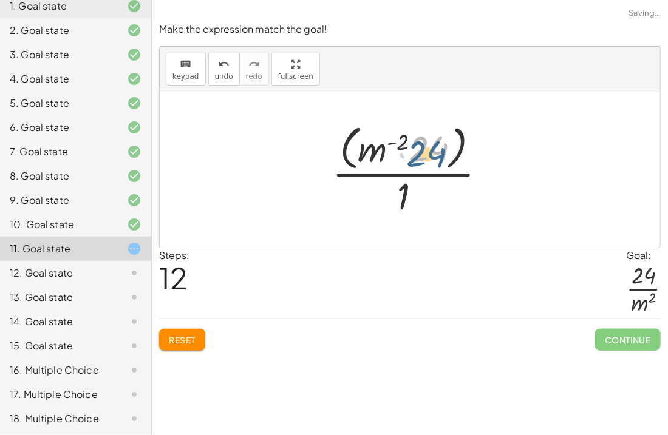
click at [418, 143] on div at bounding box center [414, 169] width 176 height 99
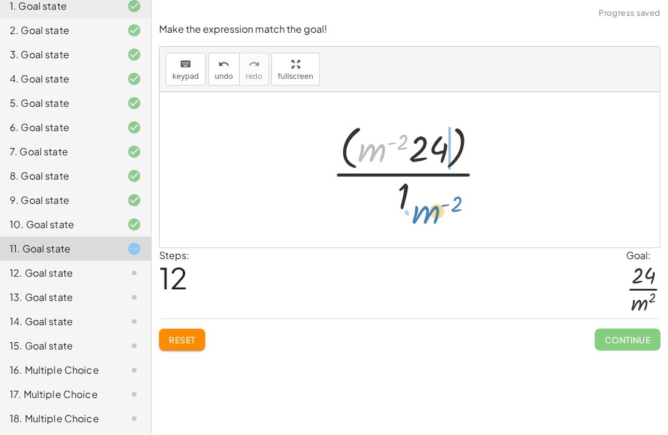
drag, startPoint x: 378, startPoint y: 145, endPoint x: 423, endPoint y: 207, distance: 76.5
click at [423, 207] on div at bounding box center [414, 169] width 176 height 99
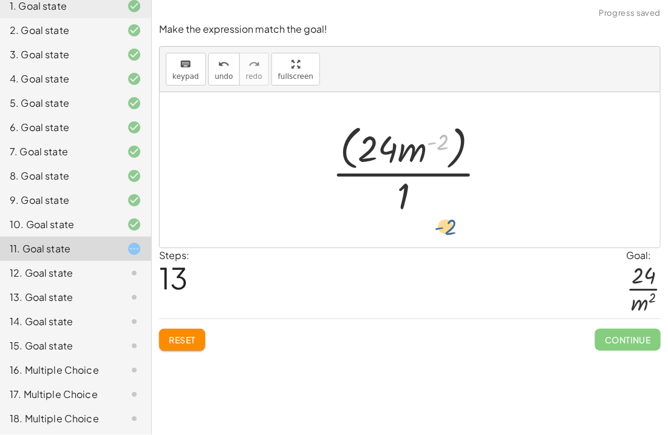
drag, startPoint x: 428, startPoint y: 135, endPoint x: 434, endPoint y: 221, distance: 85.9
click at [434, 221] on div "· ( · 8 · m 2 · n ( - 3 ) ) · ( · 3 · m ( - 4 ) · n 3 ) · 1 · ( · 8 · m 2 · n (…" at bounding box center [409, 169] width 191 height 105
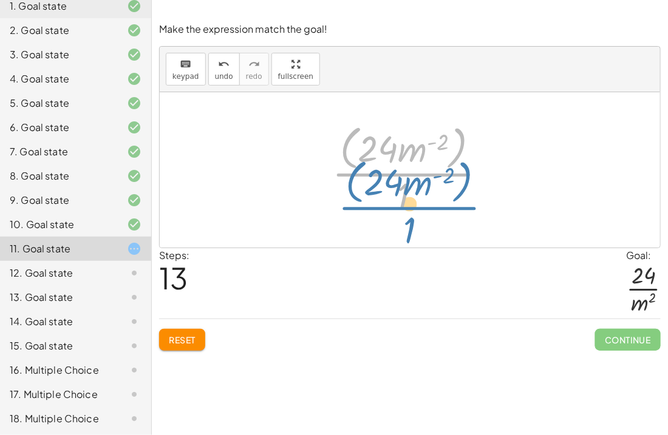
drag, startPoint x: 409, startPoint y: 163, endPoint x: 406, endPoint y: 180, distance: 17.9
click at [406, 180] on div at bounding box center [414, 169] width 176 height 99
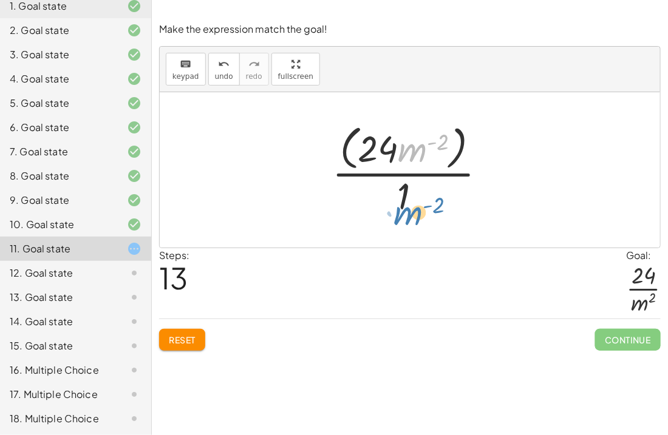
drag, startPoint x: 412, startPoint y: 156, endPoint x: 408, endPoint y: 224, distance: 67.5
click at [408, 224] on div "· ( · 8 · m 2 · n ( - 3 ) ) · ( · 3 · m ( - 4 ) · n 3 ) · 1 · ( · 8 · m 2 · n (…" at bounding box center [410, 169] width 500 height 155
drag, startPoint x: 409, startPoint y: 193, endPoint x: 454, endPoint y: 185, distance: 45.6
click at [454, 185] on div at bounding box center [414, 169] width 176 height 99
drag, startPoint x: 411, startPoint y: 148, endPoint x: 413, endPoint y: 191, distance: 43.2
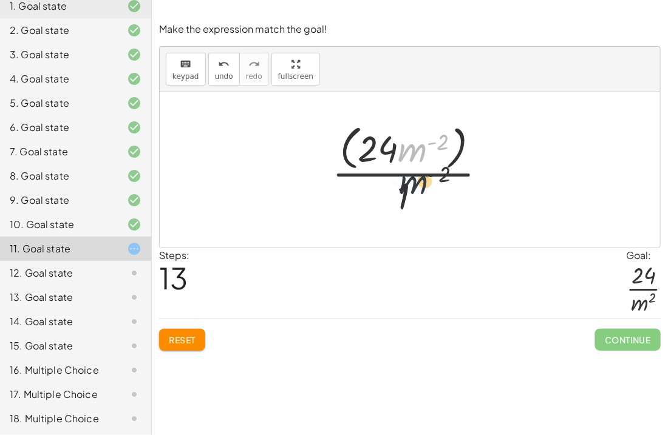
click at [413, 191] on div at bounding box center [414, 169] width 176 height 99
drag, startPoint x: 412, startPoint y: 159, endPoint x: 426, endPoint y: 234, distance: 77.2
click at [426, 234] on div "· ( · 8 · m 2 · n ( - 3 ) ) · ( · 3 · m ( - 4 ) · n 3 ) · 1 · ( · 8 · m 2 · n (…" at bounding box center [410, 169] width 500 height 155
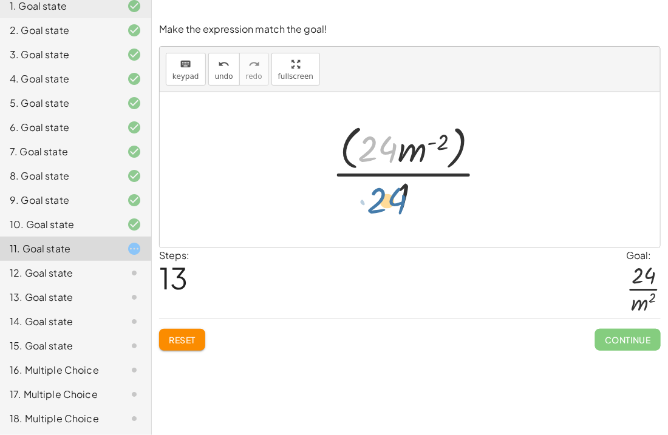
drag, startPoint x: 379, startPoint y: 161, endPoint x: 385, endPoint y: 216, distance: 55.6
click at [385, 216] on div at bounding box center [414, 169] width 176 height 99
drag, startPoint x: 403, startPoint y: 202, endPoint x: 421, endPoint y: 137, distance: 68.1
click at [421, 137] on div at bounding box center [414, 169] width 176 height 99
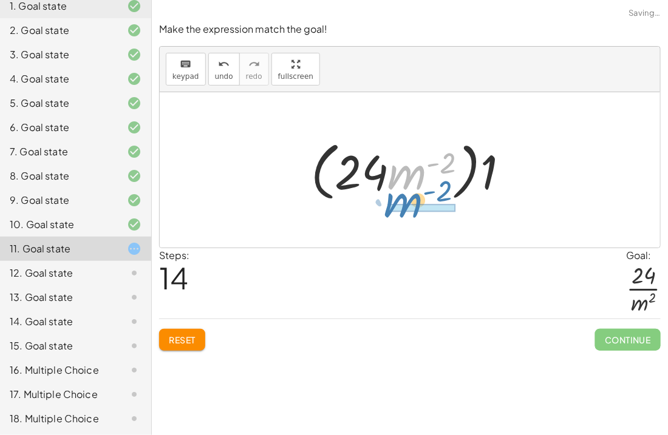
drag, startPoint x: 415, startPoint y: 161, endPoint x: 412, endPoint y: 191, distance: 30.0
click at [412, 191] on div at bounding box center [415, 170] width 220 height 70
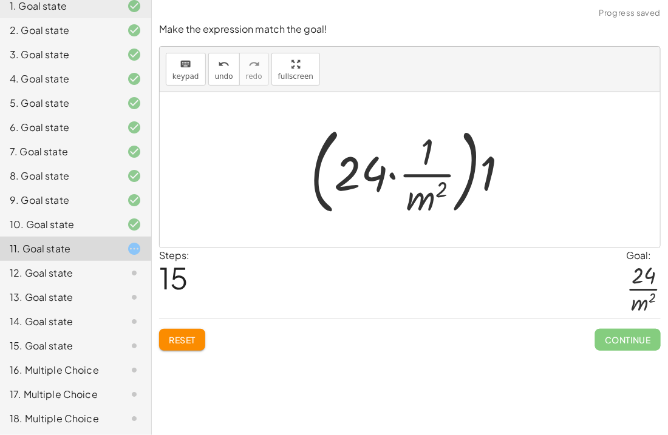
click at [435, 183] on div at bounding box center [414, 170] width 220 height 101
drag, startPoint x: 430, startPoint y: 177, endPoint x: 411, endPoint y: 267, distance: 91.8
click at [219, 81] on button "undo undo" at bounding box center [224, 69] width 32 height 33
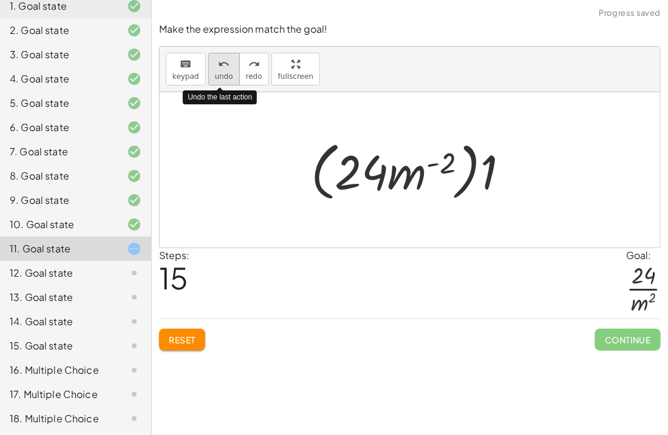
click at [223, 82] on button "undo undo" at bounding box center [224, 69] width 32 height 33
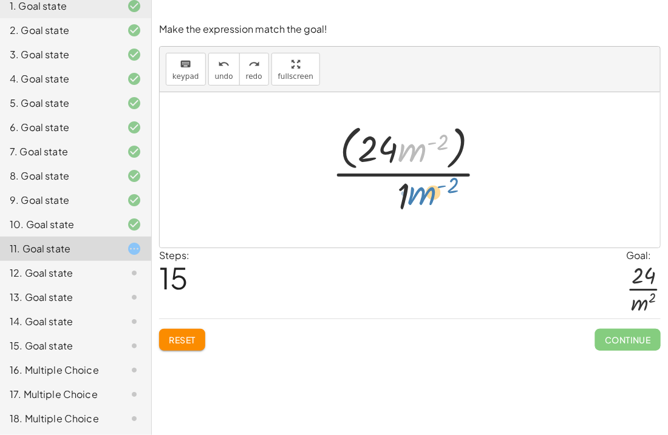
drag, startPoint x: 423, startPoint y: 154, endPoint x: 426, endPoint y: 200, distance: 46.3
click at [426, 200] on div at bounding box center [414, 169] width 176 height 99
click at [457, 159] on div at bounding box center [414, 169] width 176 height 99
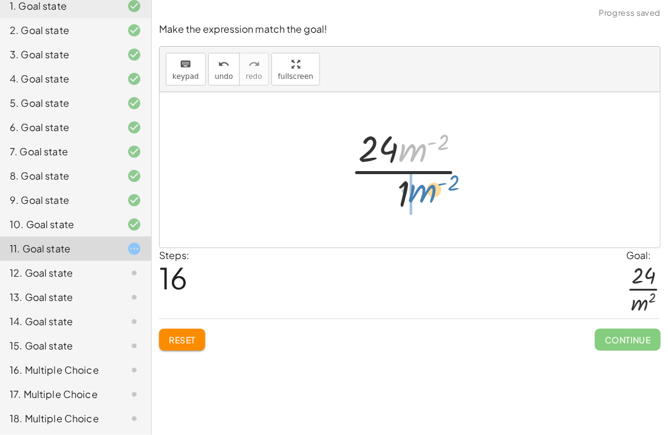
drag, startPoint x: 418, startPoint y: 156, endPoint x: 427, endPoint y: 199, distance: 44.1
click at [427, 199] on div at bounding box center [414, 170] width 140 height 94
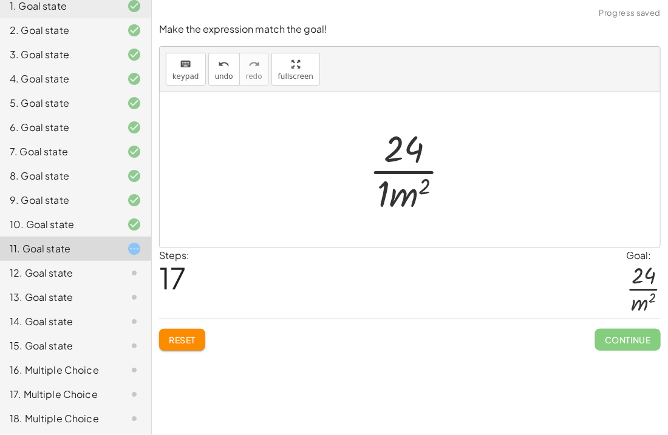
click at [381, 180] on div at bounding box center [414, 170] width 103 height 94
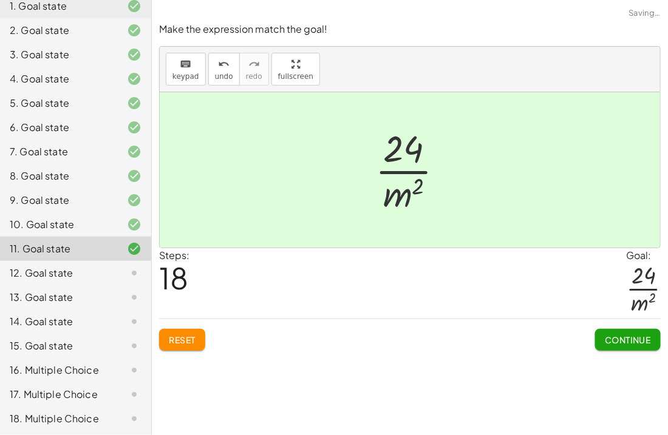
click at [617, 324] on div "Continue" at bounding box center [628, 335] width 66 height 32
click at [629, 339] on span "Continue" at bounding box center [628, 340] width 46 height 11
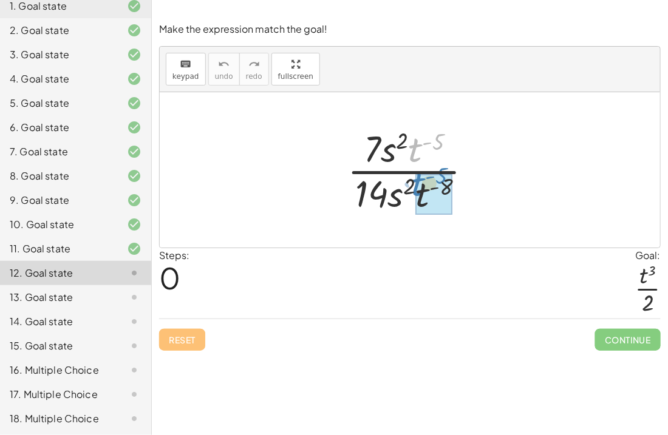
drag, startPoint x: 417, startPoint y: 145, endPoint x: 420, endPoint y: 179, distance: 34.1
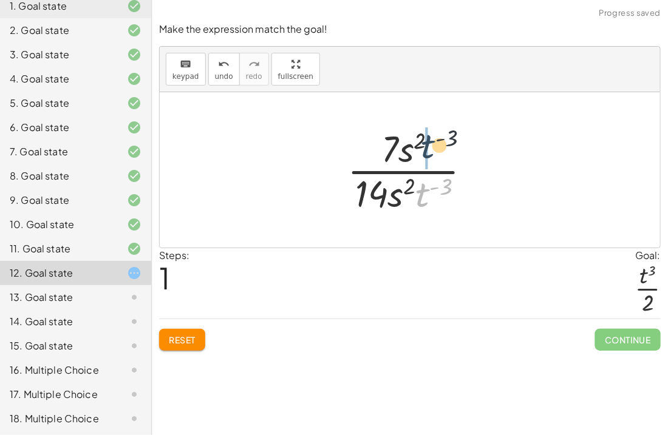
drag, startPoint x: 429, startPoint y: 193, endPoint x: 434, endPoint y: 135, distance: 57.9
click at [434, 135] on div at bounding box center [414, 170] width 146 height 94
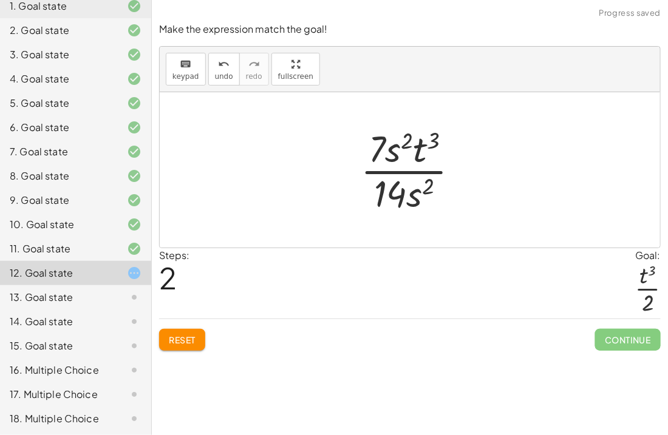
drag, startPoint x: 398, startPoint y: 149, endPoint x: 406, endPoint y: 170, distance: 22.3
click at [406, 170] on div at bounding box center [415, 170] width 120 height 94
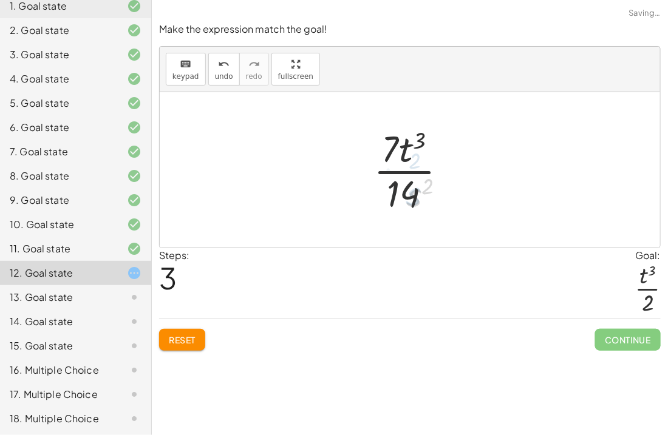
click at [386, 195] on div at bounding box center [414, 170] width 92 height 94
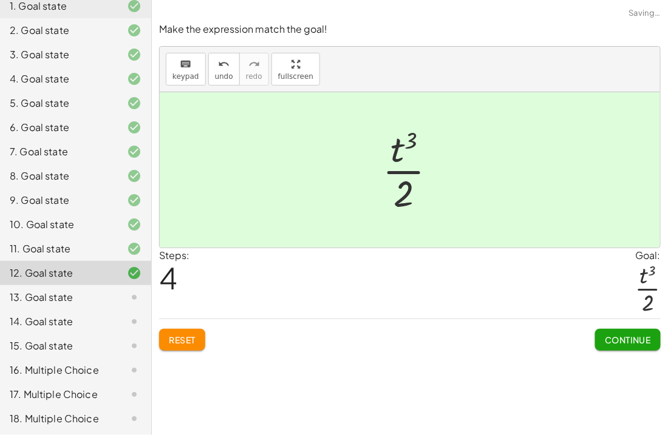
click at [629, 338] on span "Continue" at bounding box center [628, 340] width 46 height 11
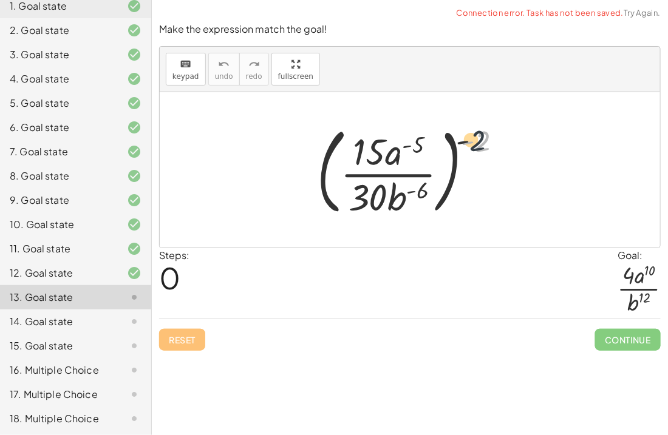
drag, startPoint x: 477, startPoint y: 147, endPoint x: 433, endPoint y: 148, distance: 44.4
click at [433, 148] on div at bounding box center [414, 170] width 207 height 101
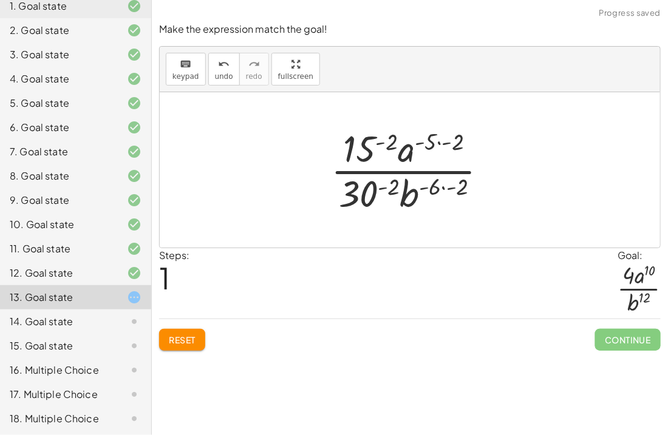
click at [442, 188] on div at bounding box center [414, 170] width 179 height 94
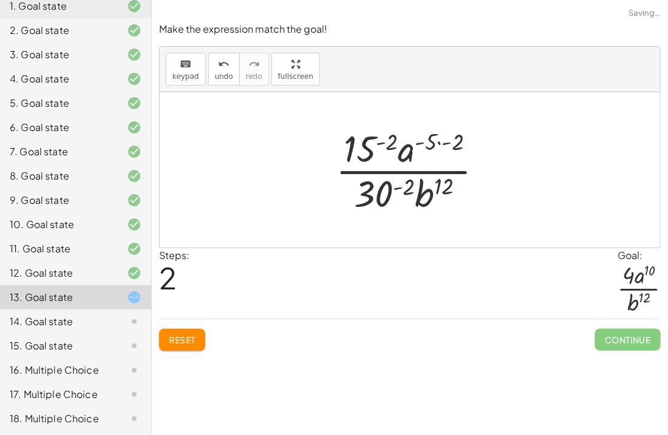
click at [400, 192] on div at bounding box center [414, 170] width 169 height 94
click at [440, 143] on div at bounding box center [415, 170] width 185 height 94
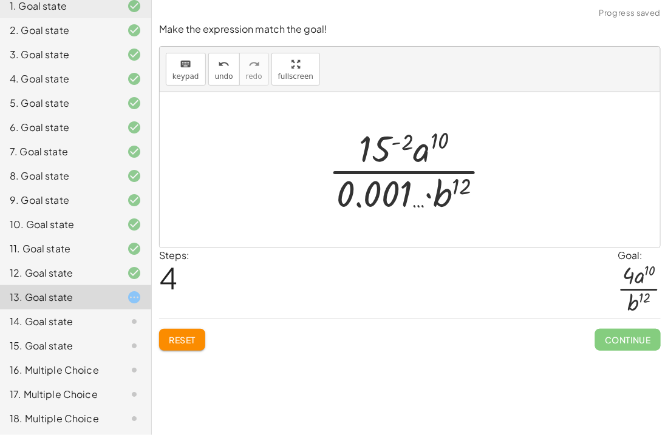
click at [409, 148] on div at bounding box center [415, 170] width 185 height 94
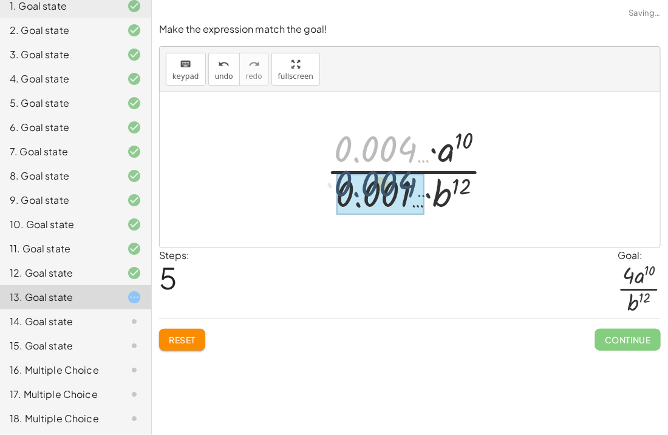
drag, startPoint x: 387, startPoint y: 150, endPoint x: 386, endPoint y: 190, distance: 39.5
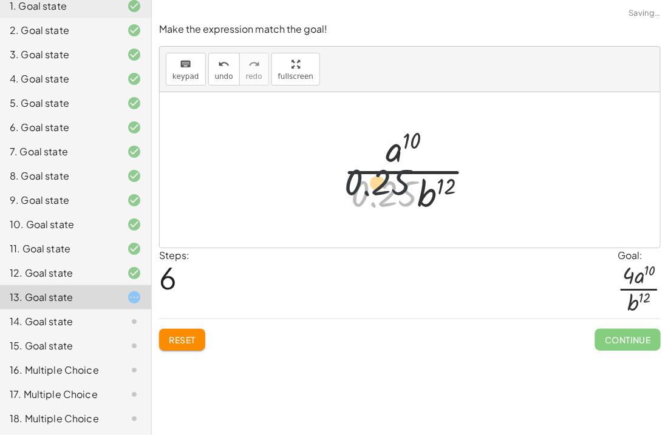
drag, startPoint x: 397, startPoint y: 203, endPoint x: 381, endPoint y: 176, distance: 31.3
click at [381, 176] on div at bounding box center [414, 170] width 154 height 94
click at [194, 334] on button "Reset" at bounding box center [182, 340] width 46 height 22
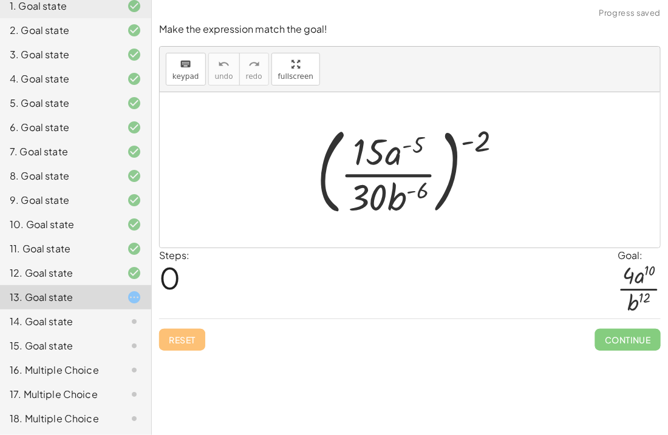
click at [472, 141] on div at bounding box center [414, 170] width 207 height 101
click at [475, 142] on div at bounding box center [414, 170] width 207 height 101
drag, startPoint x: 477, startPoint y: 144, endPoint x: 435, endPoint y: 149, distance: 42.2
click at [435, 149] on div at bounding box center [414, 170] width 207 height 101
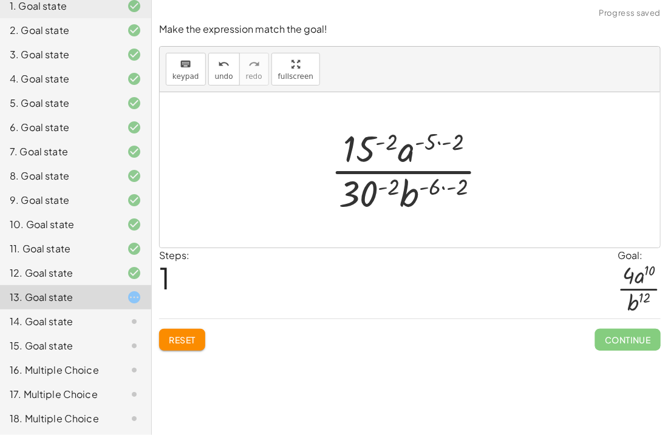
click at [431, 188] on div at bounding box center [414, 170] width 179 height 94
click at [395, 198] on div at bounding box center [414, 170] width 179 height 94
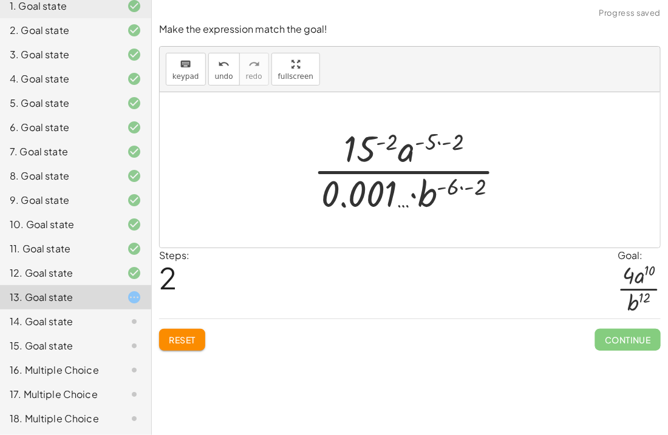
click at [448, 187] on div at bounding box center [414, 170] width 214 height 94
click at [220, 86] on div "keyboard keypad undo [PERSON_NAME] redo fullscreen" at bounding box center [410, 70] width 500 height 46
click at [218, 67] on icon "undo" at bounding box center [224, 64] width 12 height 15
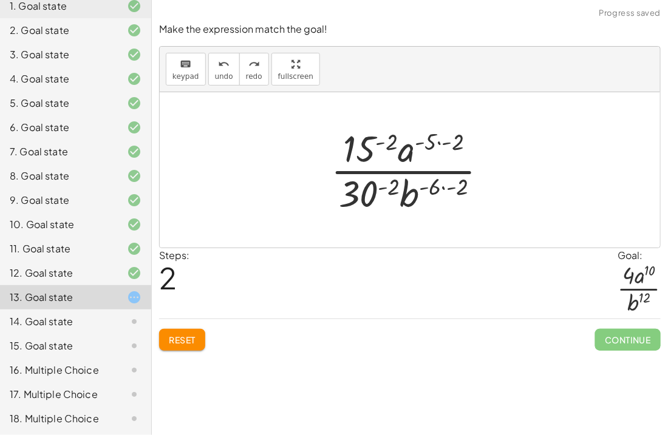
click at [465, 186] on div at bounding box center [414, 170] width 179 height 94
click at [457, 142] on div at bounding box center [414, 170] width 169 height 94
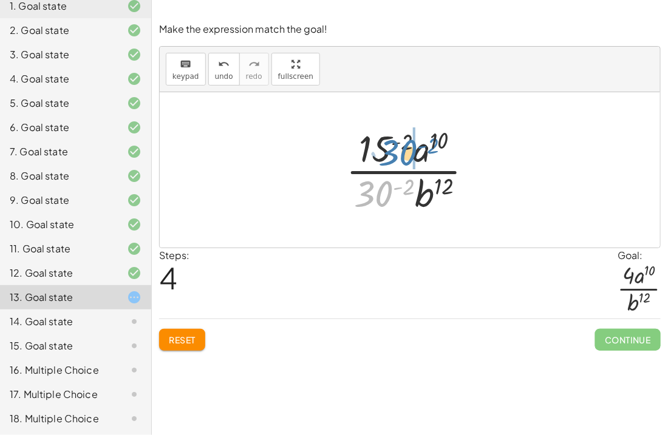
drag, startPoint x: 384, startPoint y: 188, endPoint x: 411, endPoint y: 143, distance: 53.1
click at [411, 143] on div at bounding box center [414, 170] width 149 height 94
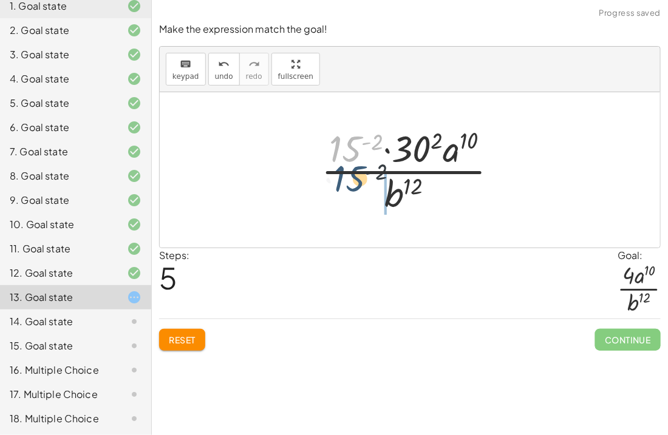
drag, startPoint x: 345, startPoint y: 142, endPoint x: 352, endPoint y: 186, distance: 44.9
click at [352, 186] on div at bounding box center [414, 170] width 199 height 94
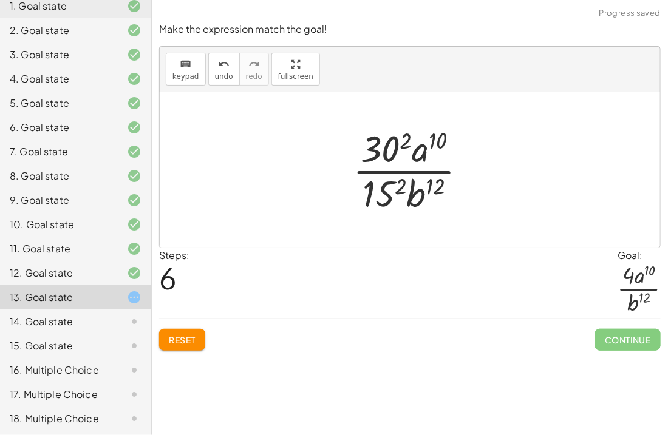
click at [387, 140] on div at bounding box center [415, 170] width 136 height 94
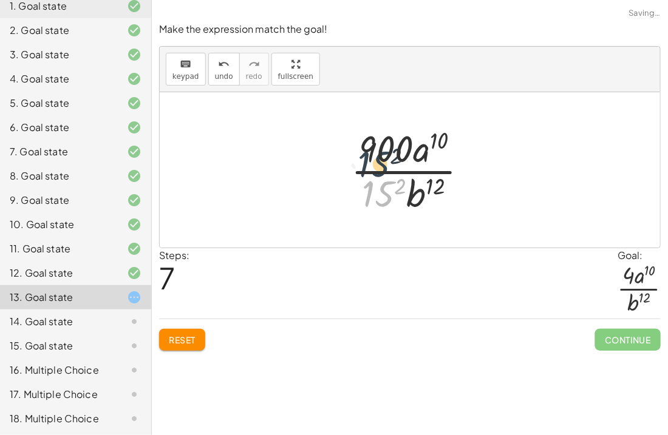
drag, startPoint x: 390, startPoint y: 187, endPoint x: 386, endPoint y: 155, distance: 32.5
click at [386, 155] on div at bounding box center [414, 170] width 139 height 94
click at [395, 182] on div at bounding box center [414, 170] width 139 height 94
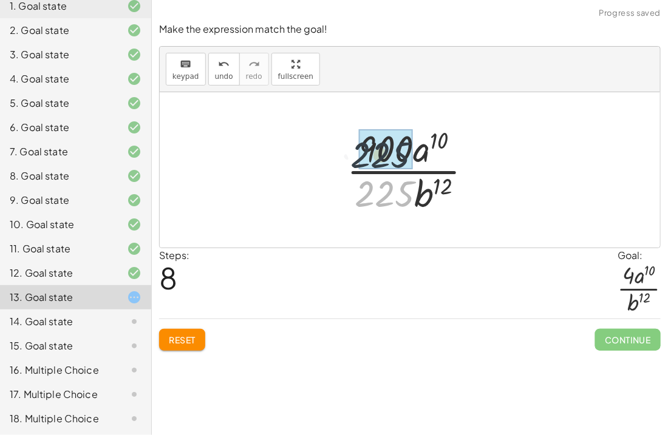
drag, startPoint x: 394, startPoint y: 183, endPoint x: 388, endPoint y: 137, distance: 46.6
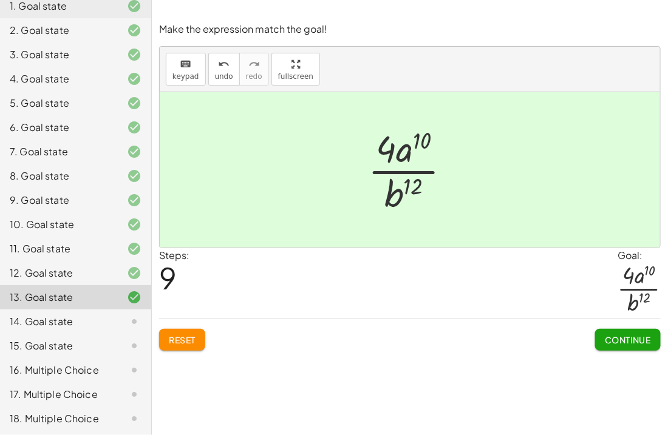
click at [624, 341] on span "Continue" at bounding box center [628, 340] width 46 height 11
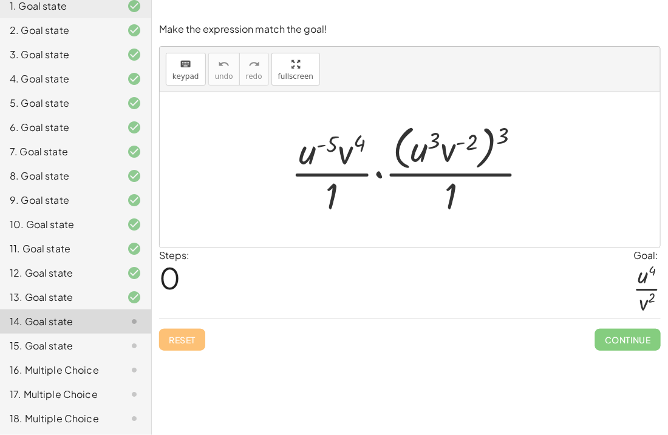
click at [505, 129] on div at bounding box center [414, 169] width 259 height 99
drag, startPoint x: 505, startPoint y: 135, endPoint x: 470, endPoint y: 138, distance: 35.9
click at [470, 138] on div at bounding box center [414, 169] width 259 height 99
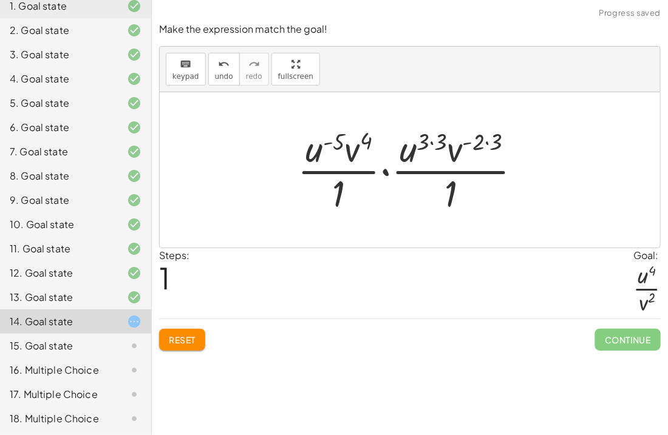
click at [491, 141] on div at bounding box center [415, 170] width 246 height 94
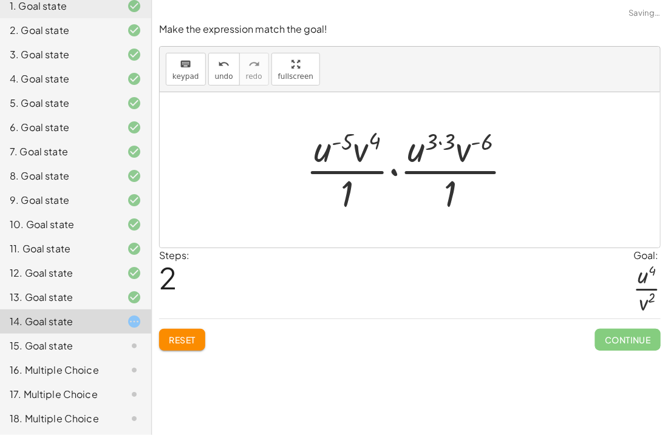
click at [442, 138] on div at bounding box center [414, 170] width 228 height 94
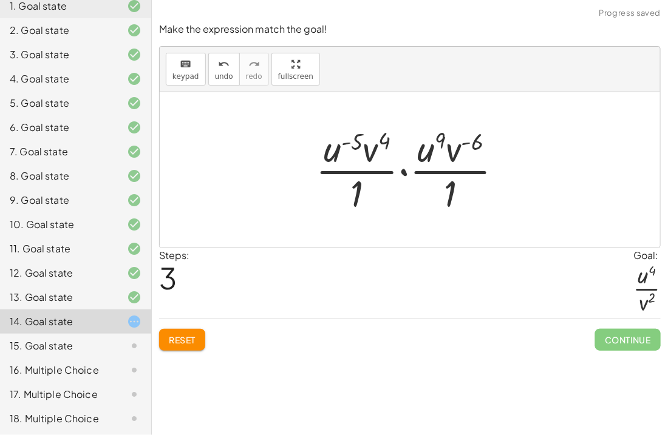
click at [388, 140] on div at bounding box center [414, 170] width 209 height 94
drag, startPoint x: 376, startPoint y: 148, endPoint x: 472, endPoint y: 146, distance: 96.0
click at [472, 146] on div at bounding box center [414, 170] width 209 height 94
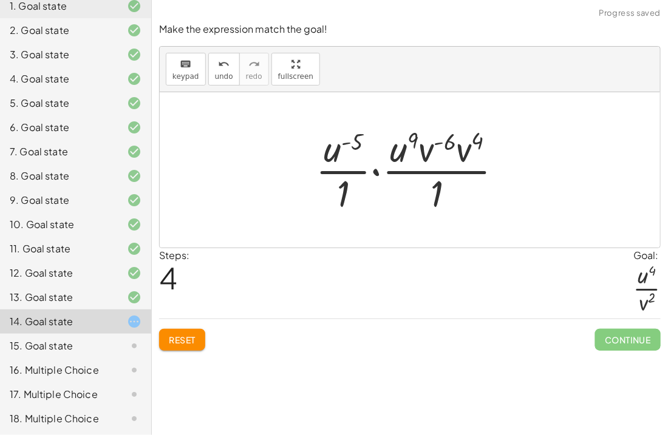
click at [443, 148] on div at bounding box center [414, 170] width 209 height 94
drag, startPoint x: 433, startPoint y: 151, endPoint x: 458, endPoint y: 152, distance: 24.9
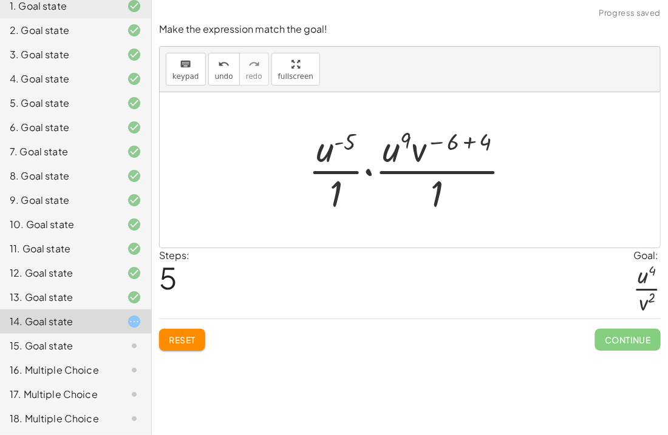
click at [437, 140] on div at bounding box center [414, 170] width 224 height 94
click at [446, 142] on div at bounding box center [414, 170] width 224 height 94
click at [459, 143] on div at bounding box center [414, 170] width 224 height 94
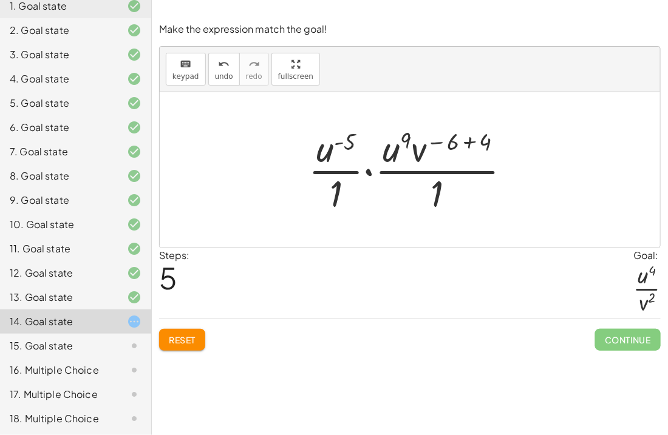
click at [473, 140] on div at bounding box center [414, 170] width 224 height 94
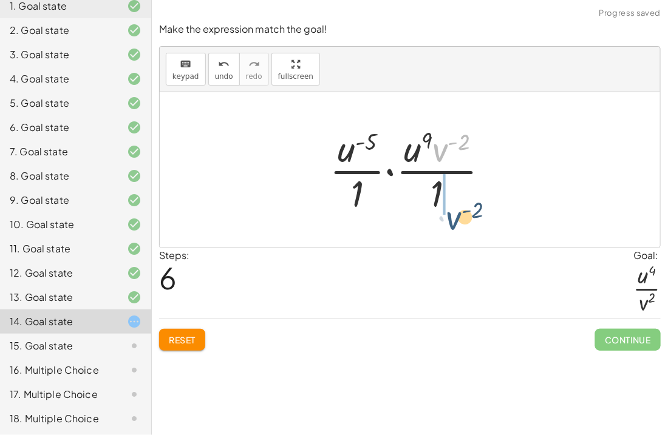
drag, startPoint x: 443, startPoint y: 146, endPoint x: 453, endPoint y: 205, distance: 60.3
click at [453, 205] on div at bounding box center [415, 170] width 182 height 94
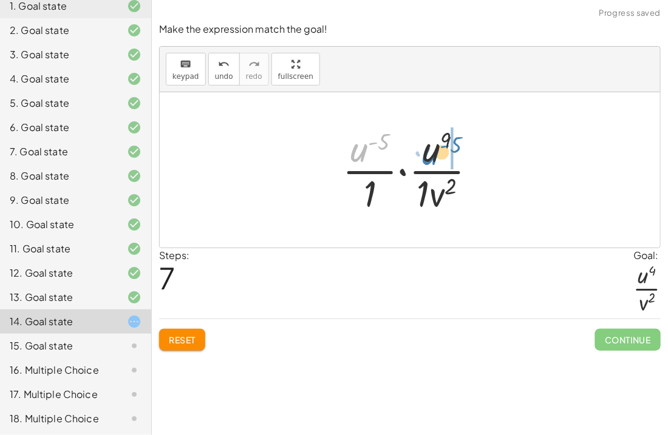
drag, startPoint x: 366, startPoint y: 157, endPoint x: 439, endPoint y: 160, distance: 72.3
click at [439, 160] on div at bounding box center [414, 170] width 156 height 94
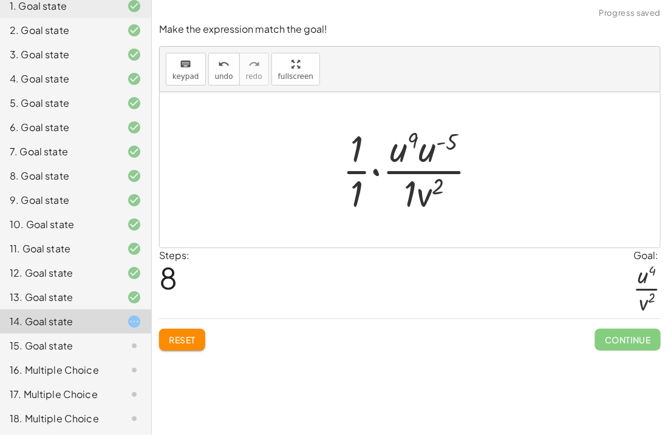
click at [417, 156] on div at bounding box center [414, 170] width 157 height 94
click at [417, 156] on div at bounding box center [414, 170] width 149 height 94
click at [404, 152] on div at bounding box center [414, 170] width 149 height 94
click at [446, 137] on div at bounding box center [414, 170] width 149 height 94
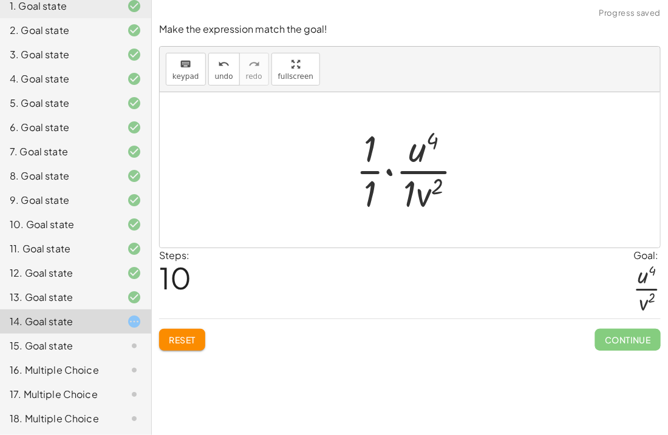
click at [367, 152] on div at bounding box center [414, 170] width 129 height 94
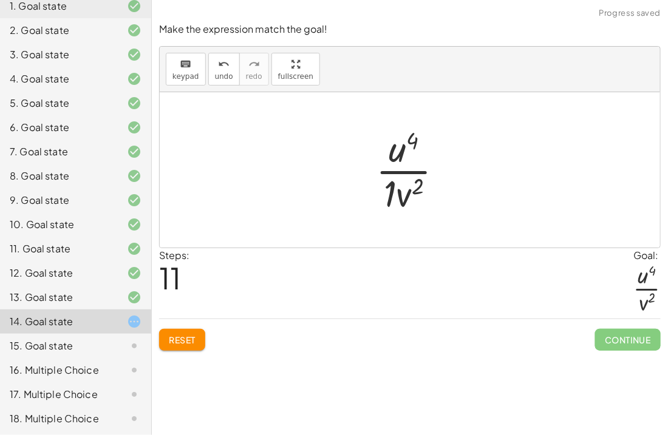
click at [388, 190] on div at bounding box center [414, 170] width 89 height 94
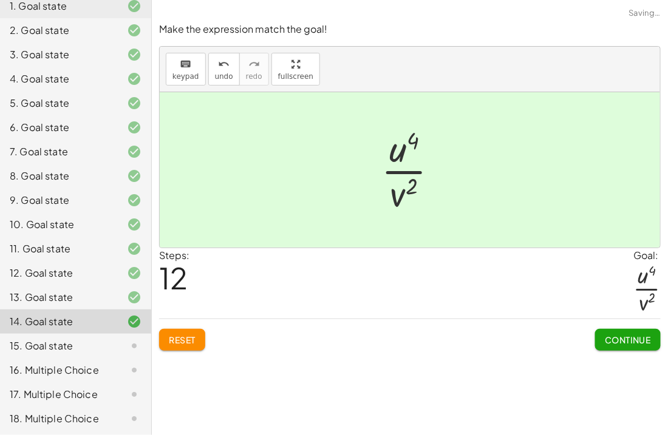
click at [609, 336] on span "Continue" at bounding box center [628, 340] width 46 height 11
click at [0, 0] on div "Make the expression match the goal! keyboard keypad undo undo redo redo fullscr…" at bounding box center [0, 0] width 0 height 0
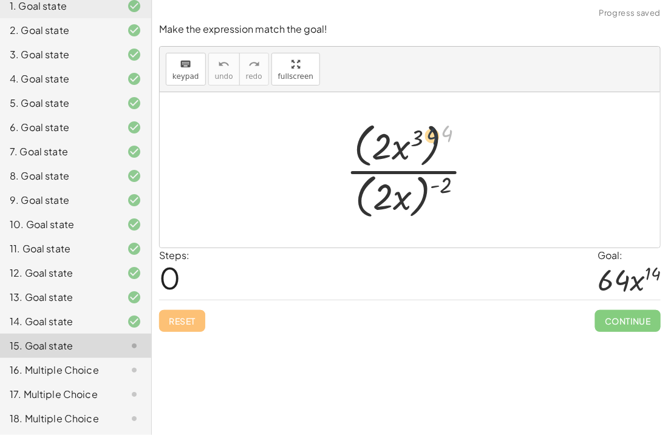
drag, startPoint x: 443, startPoint y: 132, endPoint x: 419, endPoint y: 135, distance: 24.5
click at [419, 135] on div at bounding box center [414, 170] width 149 height 104
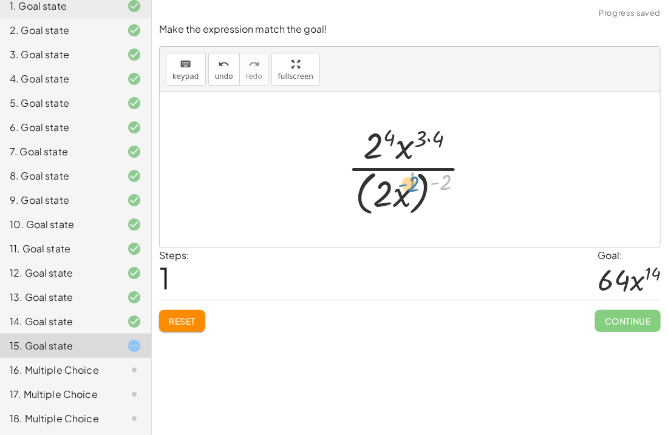
drag, startPoint x: 448, startPoint y: 182, endPoint x: 415, endPoint y: 183, distance: 33.5
click at [415, 183] on div at bounding box center [414, 169] width 146 height 99
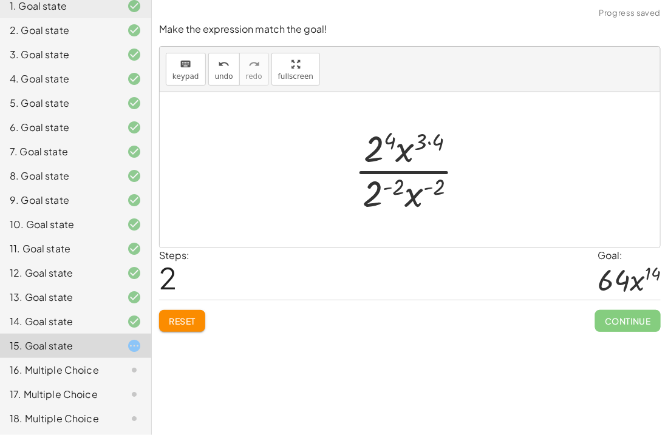
click at [437, 185] on div at bounding box center [415, 170] width 132 height 94
click at [426, 146] on div at bounding box center [415, 170] width 132 height 94
click at [422, 135] on div at bounding box center [415, 170] width 132 height 94
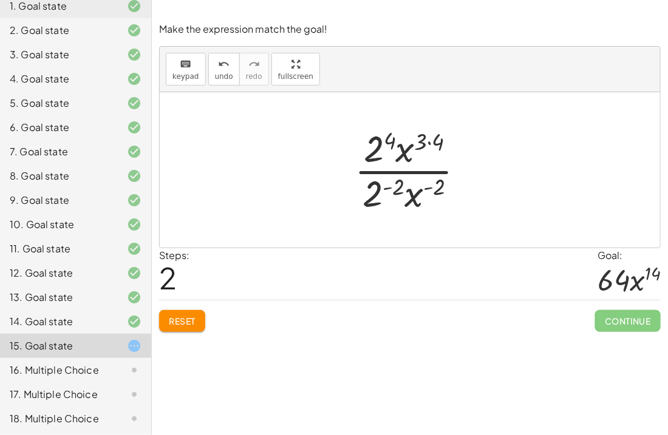
click at [422, 135] on div at bounding box center [415, 170] width 132 height 94
click at [429, 142] on div at bounding box center [415, 170] width 132 height 94
click at [429, 184] on div at bounding box center [415, 170] width 132 height 94
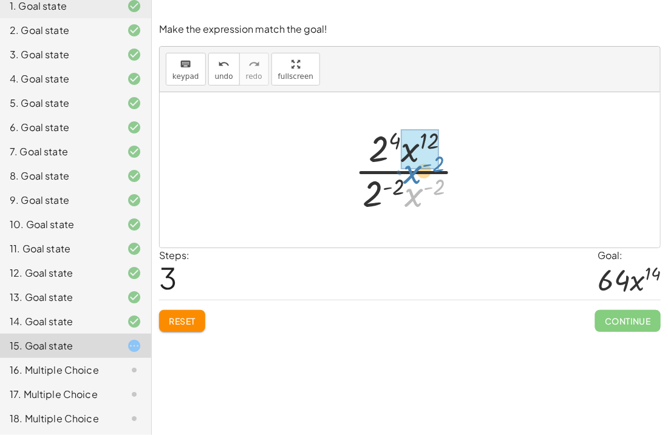
drag, startPoint x: 411, startPoint y: 202, endPoint x: 413, endPoint y: 183, distance: 19.5
click at [413, 183] on div at bounding box center [415, 170] width 132 height 94
drag, startPoint x: 413, startPoint y: 183, endPoint x: 423, endPoint y: 176, distance: 12.1
click at [423, 176] on div at bounding box center [415, 170] width 132 height 94
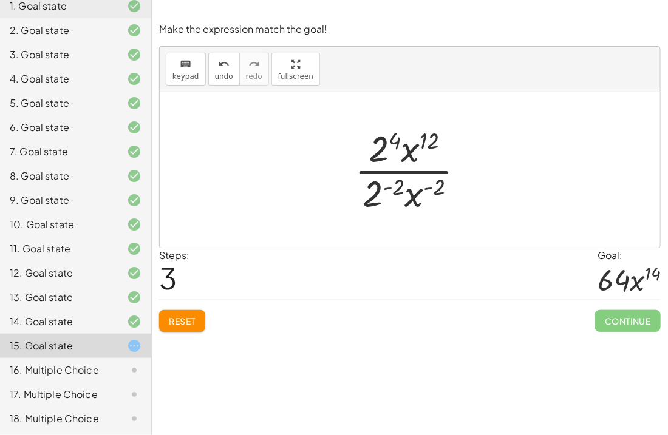
click at [417, 197] on div at bounding box center [415, 170] width 132 height 94
drag, startPoint x: 419, startPoint y: 194, endPoint x: 446, endPoint y: 156, distance: 46.2
click at [446, 156] on div at bounding box center [415, 170] width 132 height 94
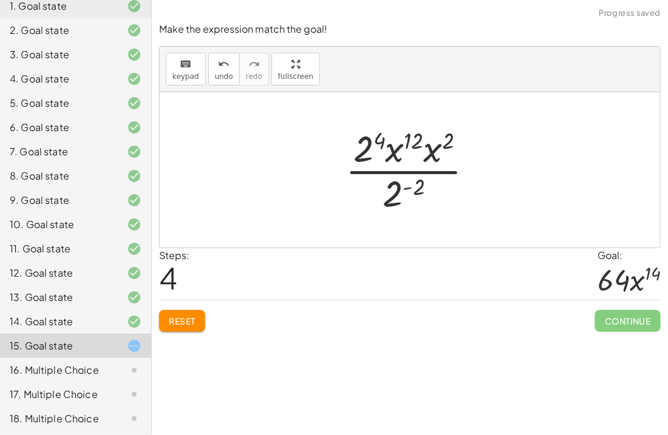
click at [415, 183] on div at bounding box center [415, 170] width 150 height 94
click at [225, 77] on span "undo" at bounding box center [224, 76] width 18 height 9
drag, startPoint x: 394, startPoint y: 188, endPoint x: 394, endPoint y: 174, distance: 14.0
click at [389, 151] on div at bounding box center [415, 170] width 150 height 94
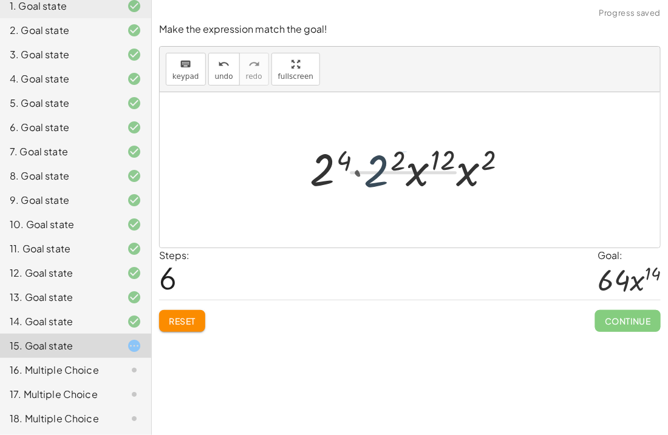
click at [395, 200] on div at bounding box center [414, 170] width 222 height 63
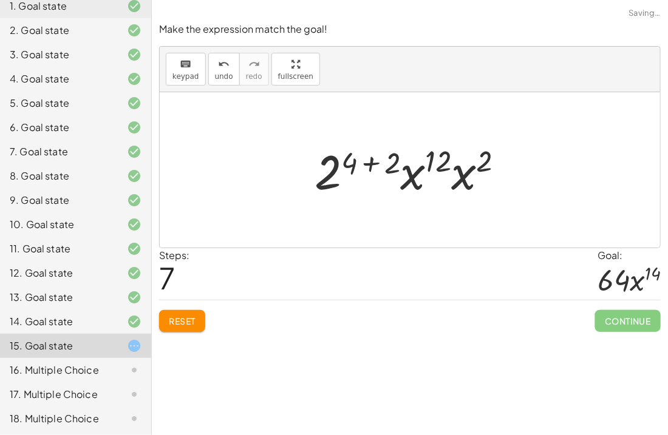
click at [360, 175] on div at bounding box center [414, 170] width 211 height 63
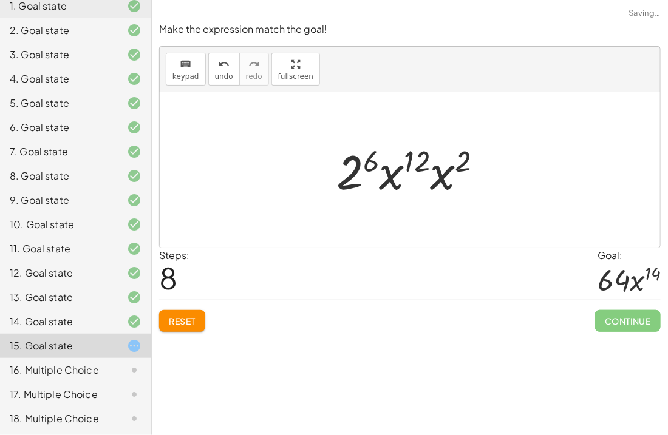
click at [360, 175] on div at bounding box center [414, 170] width 168 height 63
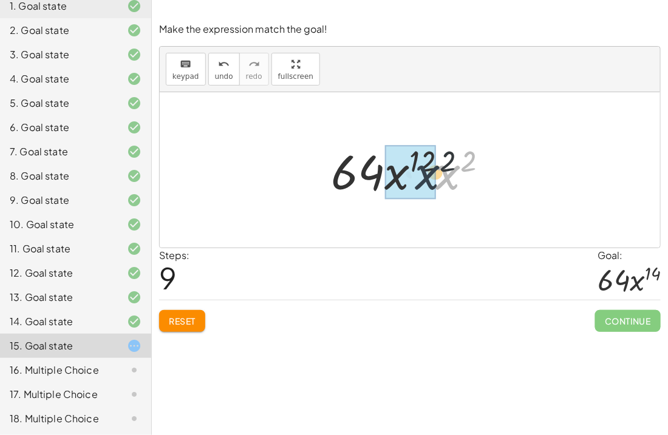
drag, startPoint x: 450, startPoint y: 177, endPoint x: 417, endPoint y: 176, distance: 32.8
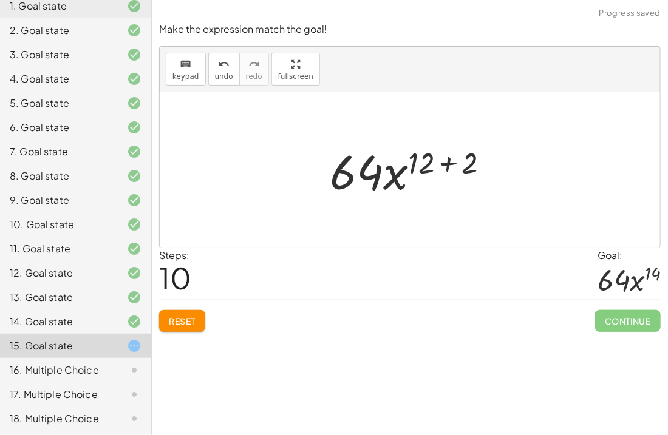
click at [448, 163] on div at bounding box center [415, 170] width 182 height 63
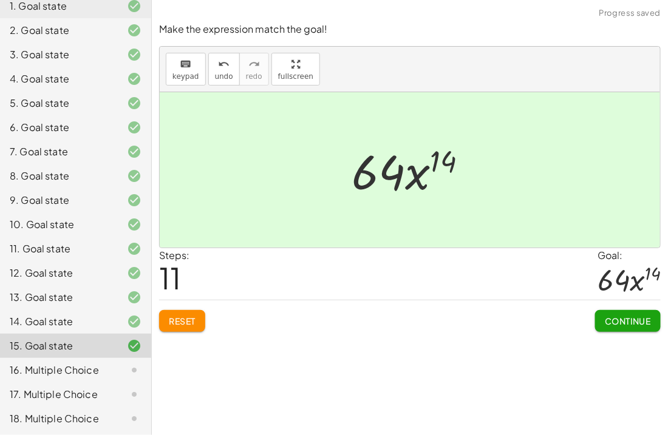
click at [613, 319] on span "Continue" at bounding box center [628, 321] width 46 height 11
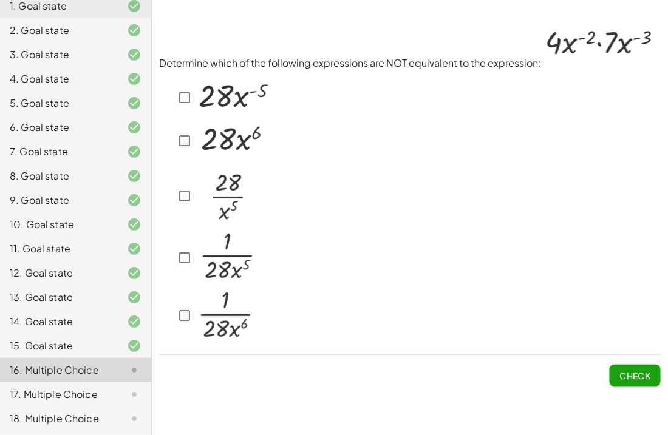
click at [211, 103] on img at bounding box center [234, 95] width 76 height 41
click at [207, 104] on img at bounding box center [234, 95] width 76 height 41
click at [240, 22] on p "Determine which of the following expressions are NOT equivalent to the expressi…" at bounding box center [410, 46] width 502 height 48
click at [205, 99] on img at bounding box center [234, 95] width 76 height 41
click at [214, 191] on img at bounding box center [226, 194] width 61 height 64
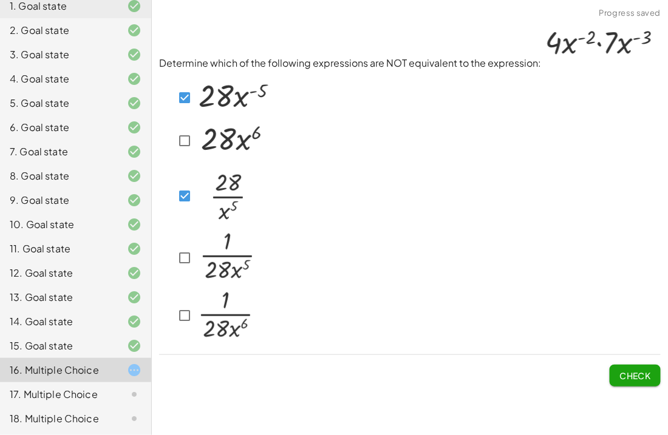
click at [610, 369] on button "Check" at bounding box center [635, 376] width 51 height 22
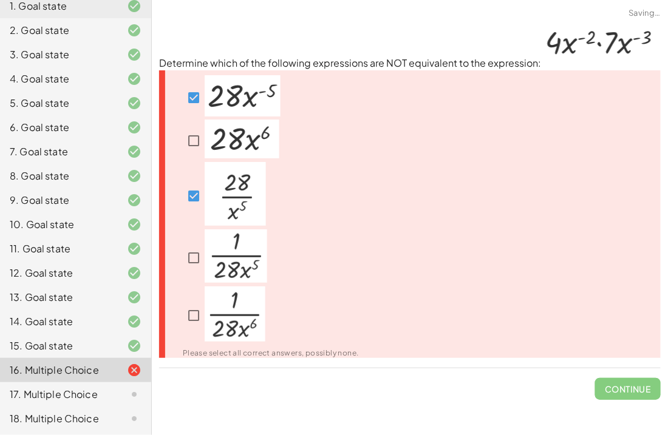
click at [618, 380] on span "Continue" at bounding box center [628, 385] width 66 height 32
click at [349, 289] on div at bounding box center [271, 316] width 176 height 59
click at [0, 0] on div "Determine which of the following expressions are NOT equivalent to the expressi…" at bounding box center [0, 0] width 0 height 0
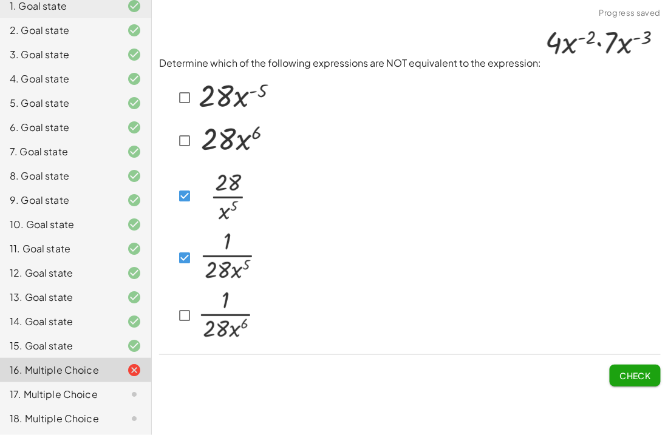
click at [643, 372] on span "Check" at bounding box center [636, 376] width 32 height 11
click at [637, 375] on span "Check" at bounding box center [636, 376] width 32 height 11
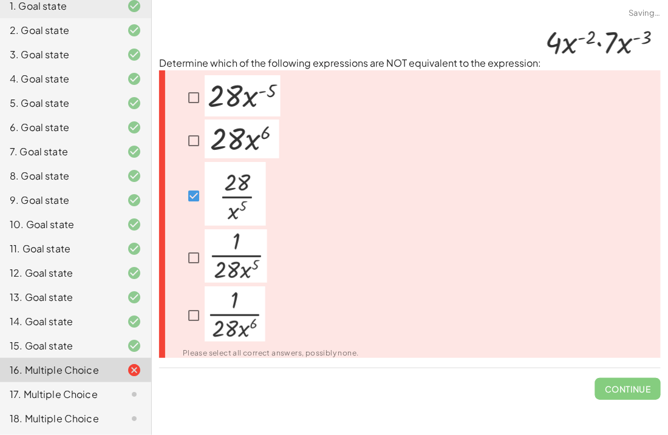
click at [637, 375] on span "Continue" at bounding box center [628, 385] width 66 height 32
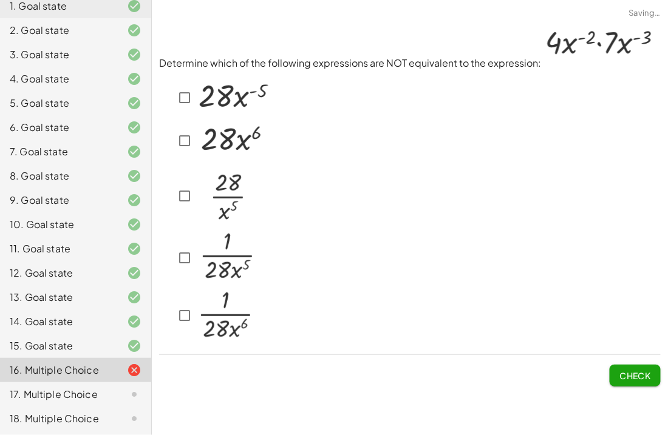
click at [181, 155] on div at bounding box center [222, 141] width 97 height 43
click at [630, 378] on span "Check" at bounding box center [636, 376] width 32 height 11
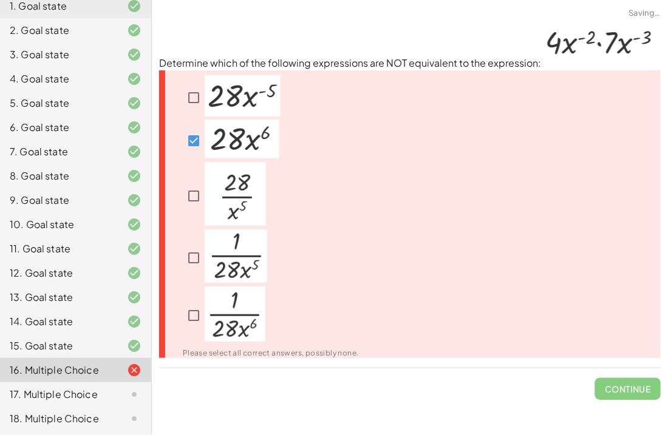
click at [630, 378] on span "Continue" at bounding box center [628, 385] width 66 height 32
click at [219, 139] on img at bounding box center [242, 139] width 75 height 39
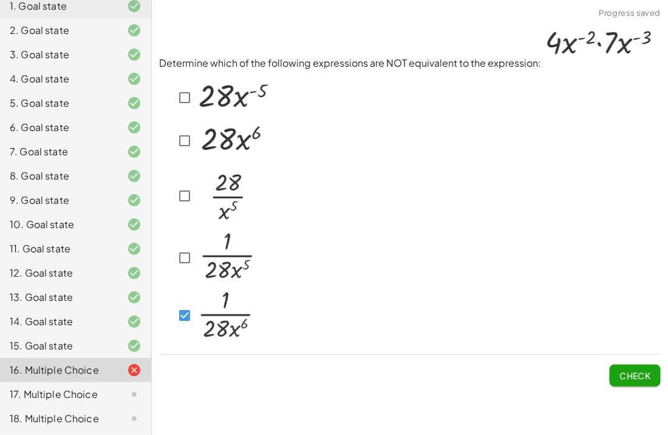
click at [647, 371] on span "Check" at bounding box center [636, 376] width 32 height 11
click at [631, 381] on button "Check" at bounding box center [635, 376] width 51 height 22
click at [652, 374] on button "Check" at bounding box center [635, 376] width 51 height 22
click at [633, 371] on span "Check" at bounding box center [636, 376] width 32 height 11
click at [633, 371] on span "Check" at bounding box center [635, 371] width 51 height 32
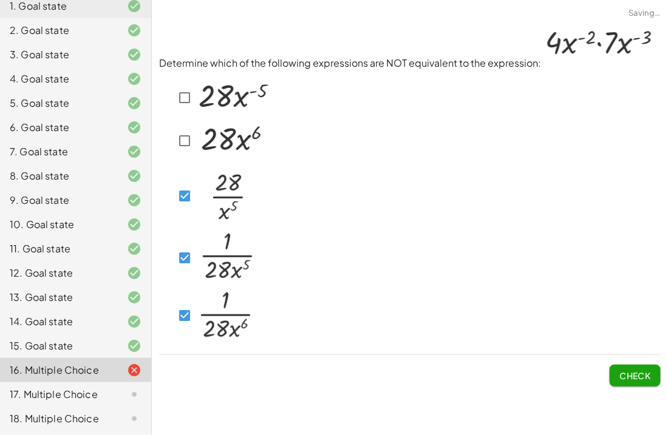
click at [633, 371] on span "Check" at bounding box center [635, 371] width 51 height 32
click at [610, 372] on button "Check" at bounding box center [635, 376] width 51 height 22
click at [638, 371] on span "Check" at bounding box center [636, 376] width 32 height 11
click at [646, 376] on span "Check" at bounding box center [636, 376] width 32 height 11
click at [651, 371] on span "Check" at bounding box center [636, 376] width 32 height 11
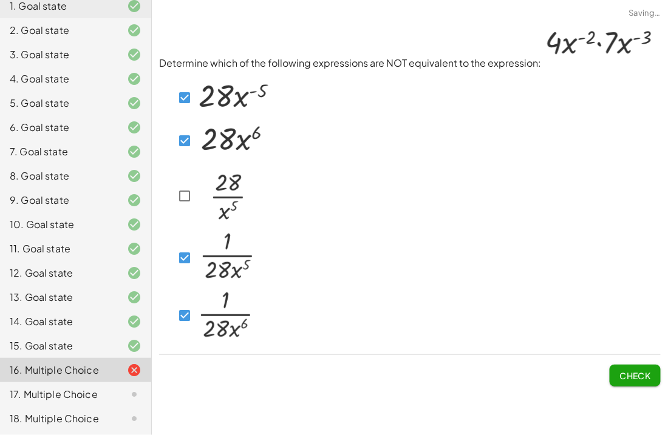
click at [196, 95] on img at bounding box center [234, 95] width 76 height 41
click at [646, 371] on span "Check" at bounding box center [636, 376] width 32 height 11
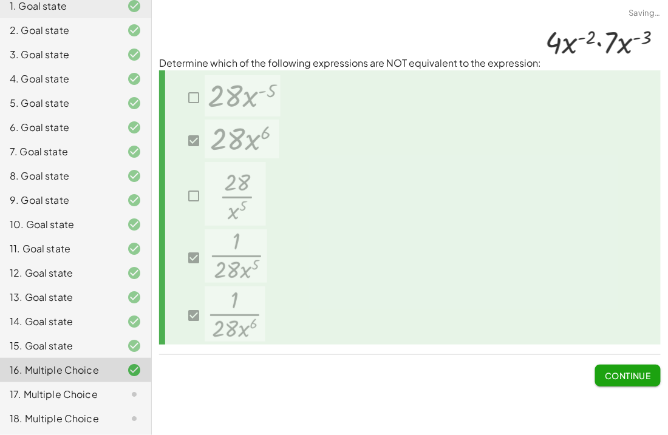
click at [644, 374] on span "Continue" at bounding box center [628, 376] width 46 height 11
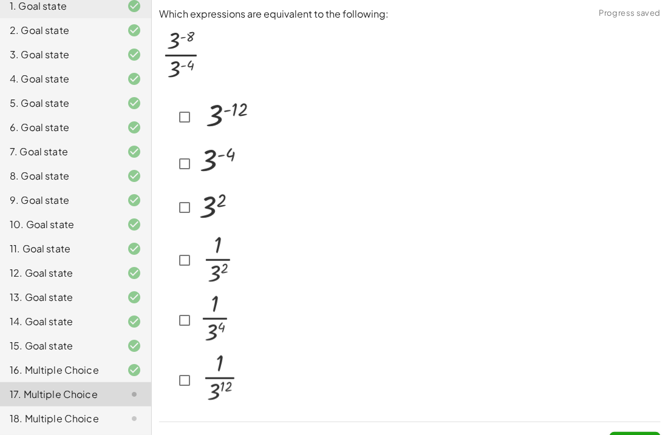
scroll to position [22, 0]
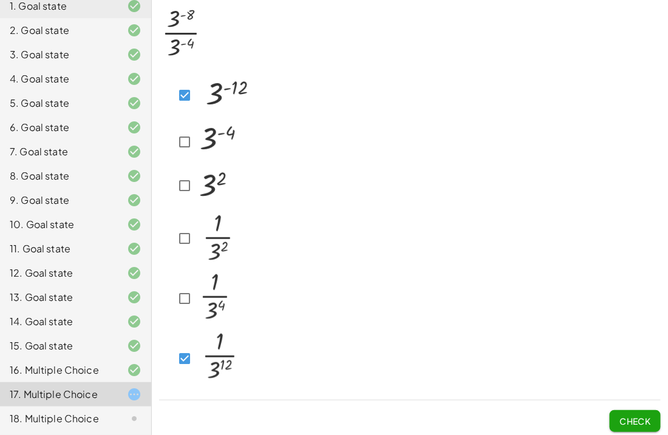
click at [606, 409] on div "Check" at bounding box center [410, 417] width 502 height 32
click at [618, 411] on button "Check" at bounding box center [635, 422] width 51 height 22
click at [615, 411] on button "Check" at bounding box center [635, 422] width 51 height 22
click at [630, 416] on span "Check" at bounding box center [636, 421] width 32 height 11
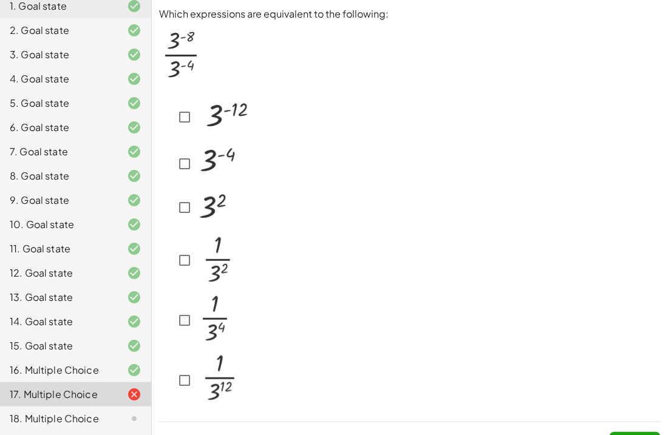
click at [110, 420] on div at bounding box center [125, 419] width 34 height 15
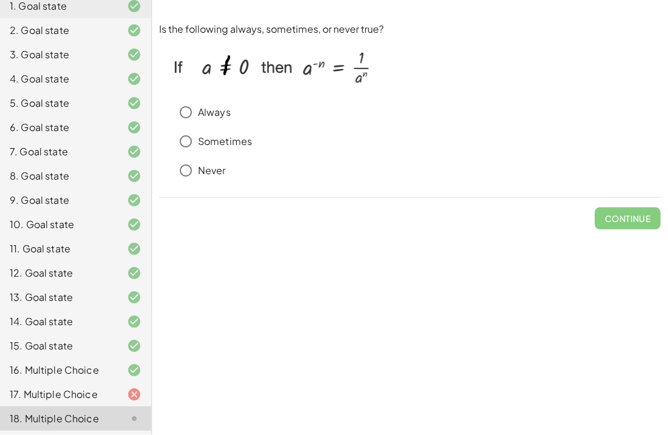
click at [225, 108] on p "Always" at bounding box center [214, 113] width 33 height 14
click at [616, 221] on button "Check" at bounding box center [635, 219] width 51 height 22
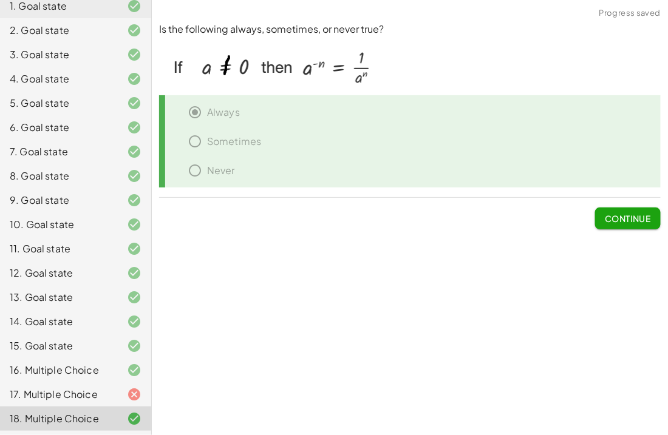
click at [121, 395] on div at bounding box center [125, 395] width 34 height 15
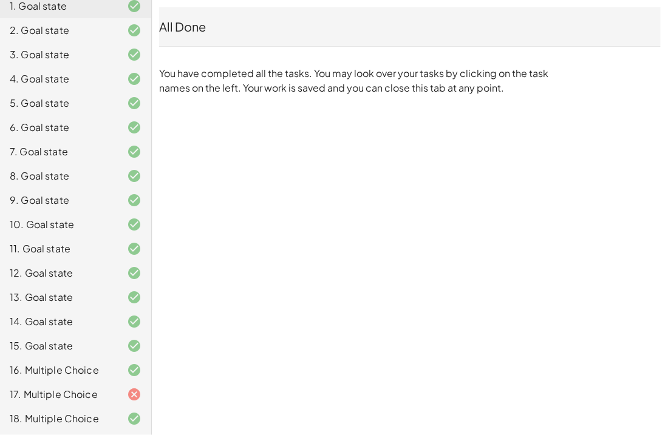
click at [108, 398] on div at bounding box center [125, 395] width 34 height 15
click at [112, 393] on div at bounding box center [125, 395] width 34 height 15
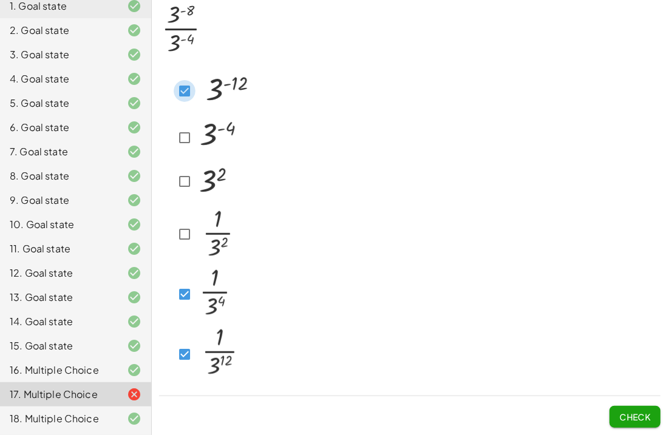
scroll to position [22, 0]
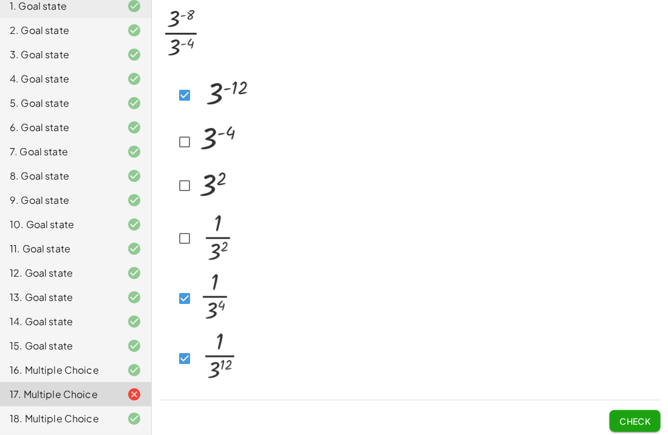
click at [186, 114] on div at bounding box center [214, 95] width 80 height 47
click at [197, 157] on img at bounding box center [220, 140] width 48 height 42
click at [629, 421] on span "Check" at bounding box center [636, 421] width 32 height 11
click at [629, 417] on span "Check" at bounding box center [636, 421] width 32 height 11
click at [653, 411] on button "Check" at bounding box center [635, 422] width 51 height 22
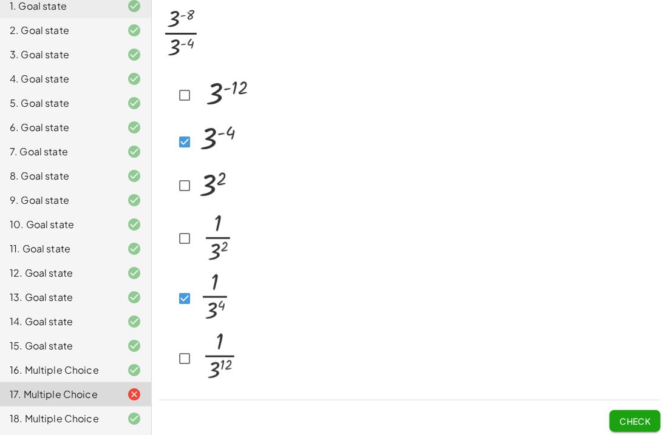
click at [613, 415] on button "Check" at bounding box center [635, 422] width 51 height 22
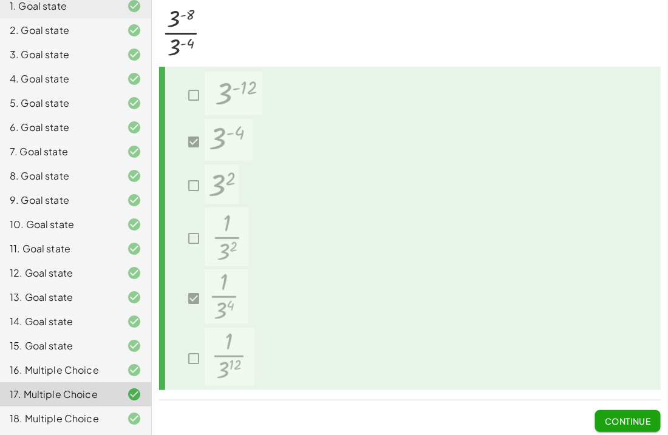
click at [635, 416] on span "Continue" at bounding box center [628, 421] width 46 height 11
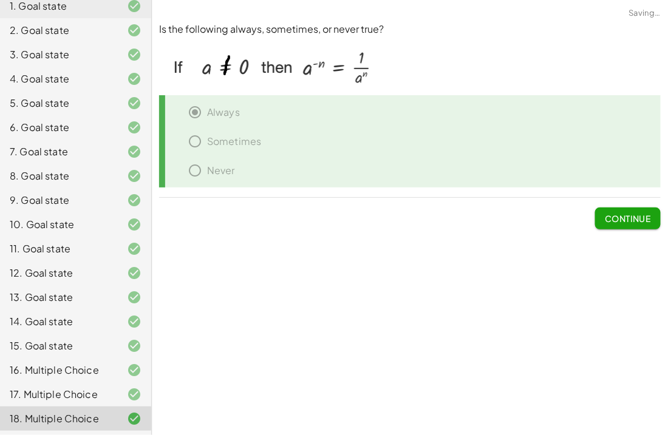
click at [641, 220] on span "Continue" at bounding box center [628, 218] width 46 height 11
